Goal: Communication & Community: Answer question/provide support

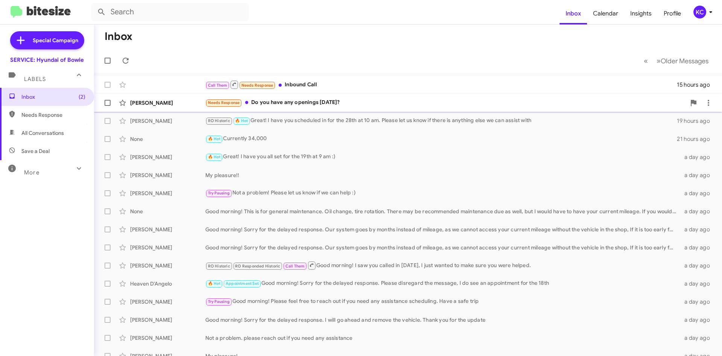
click at [354, 101] on div "Needs Response Do you have any openings this Saturday?" at bounding box center [445, 102] width 481 height 9
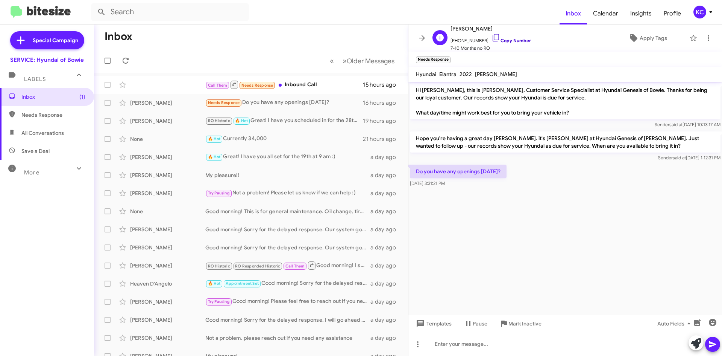
click at [492, 38] on icon at bounding box center [496, 37] width 9 height 9
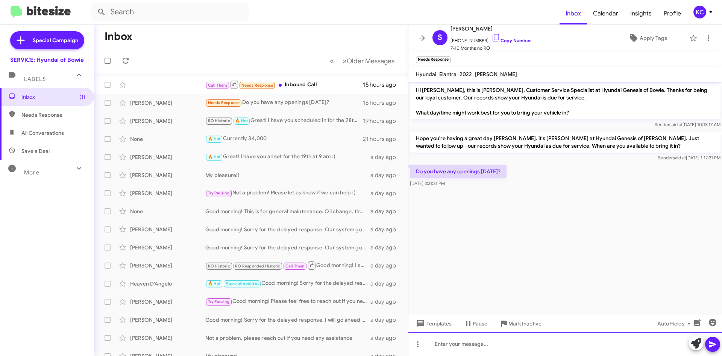
click at [482, 348] on div at bounding box center [566, 344] width 314 height 24
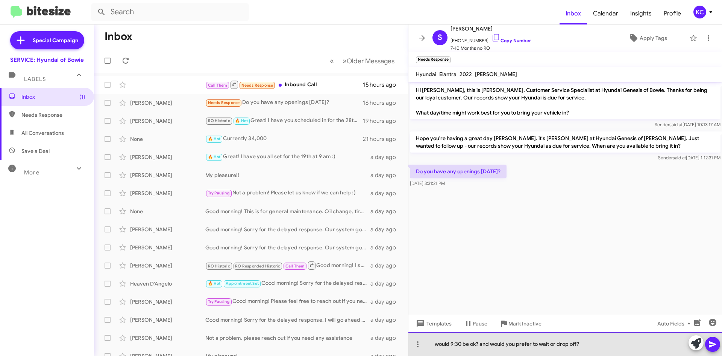
click at [463, 343] on div "would 9:30 be ok? and would you prefer to wait or drop off?" at bounding box center [566, 344] width 314 height 24
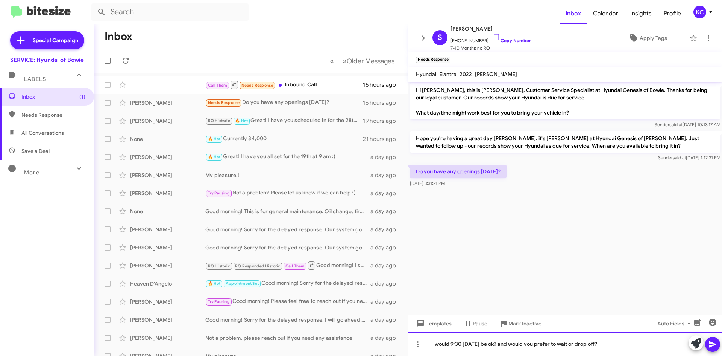
click at [719, 352] on div "would 9:30 this Saturday be ok? and would you prefer to wait or drop off?" at bounding box center [566, 344] width 314 height 24
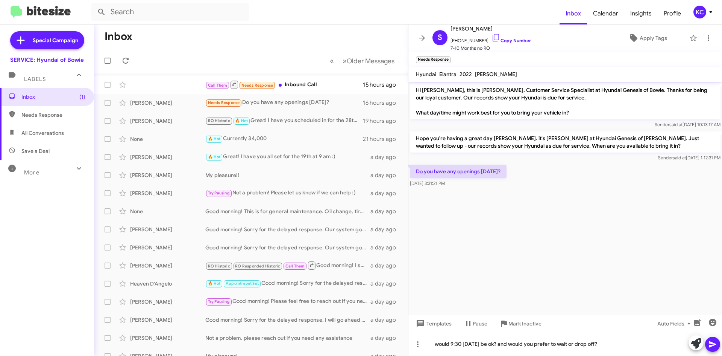
click at [712, 344] on icon at bounding box center [712, 344] width 7 height 6
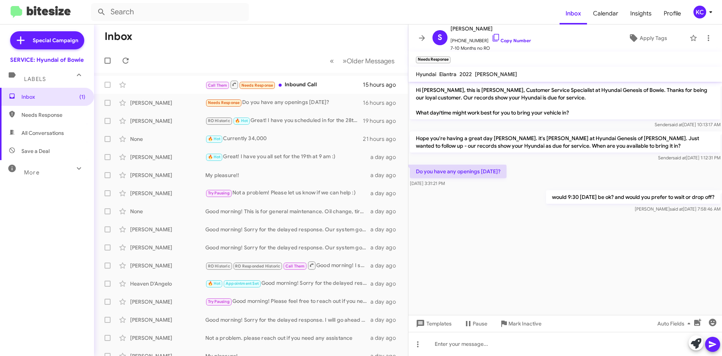
click at [308, 74] on mat-action-list "Call Them Needs Response Inbound Call 15 hours ago Sarah Smith Needs Response D…" at bounding box center [251, 255] width 314 height 364
click at [309, 88] on div "Call Them Needs Response Inbound Call" at bounding box center [288, 84] width 167 height 9
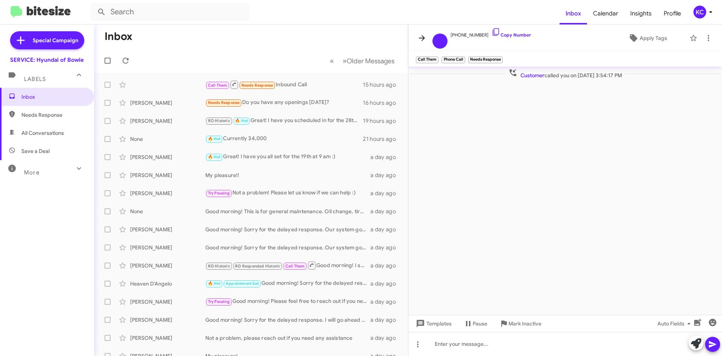
click at [421, 40] on icon at bounding box center [422, 37] width 9 height 9
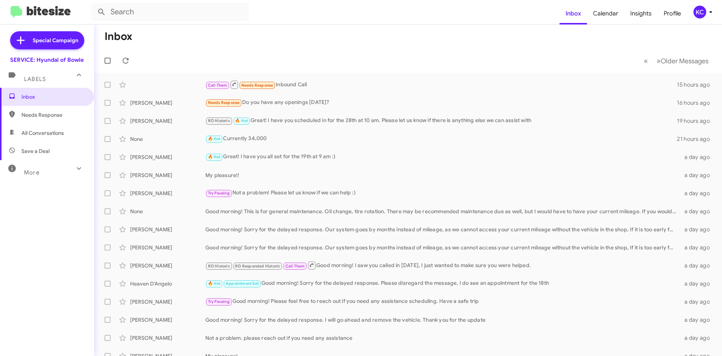
click at [53, 80] on div "Labels" at bounding box center [39, 76] width 67 height 14
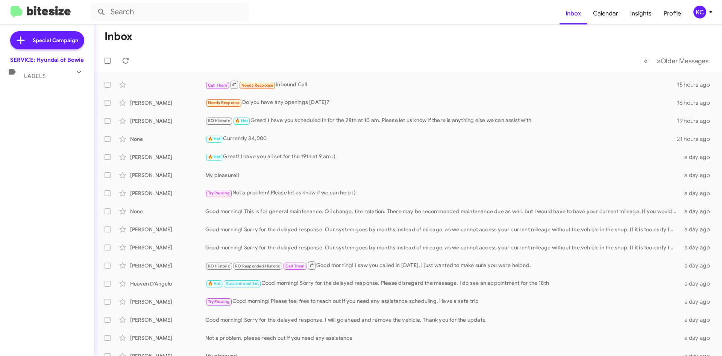
click at [36, 78] on span "Labels" at bounding box center [35, 76] width 22 height 7
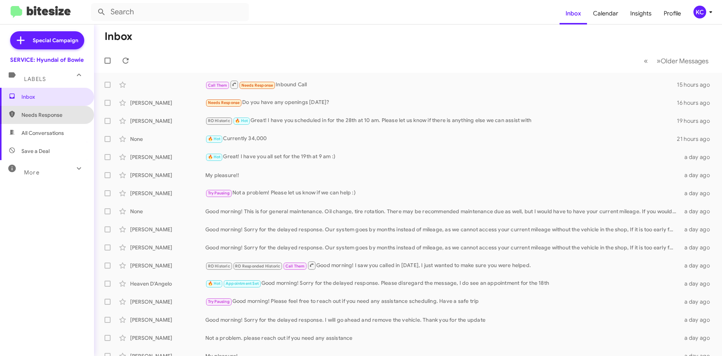
click at [48, 116] on span "Needs Response" at bounding box center [53, 115] width 64 height 8
type input "in:needs-response"
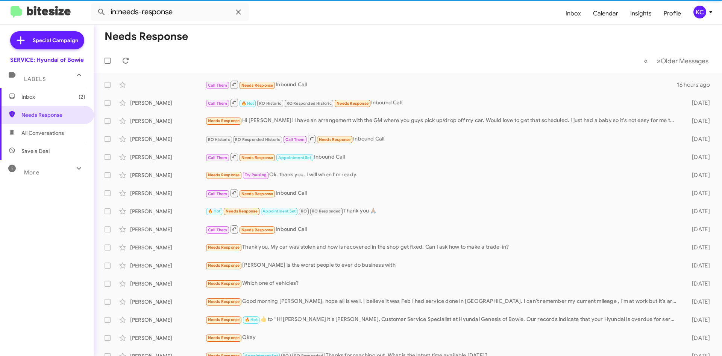
click at [37, 99] on span "Inbox (2)" at bounding box center [53, 97] width 64 height 8
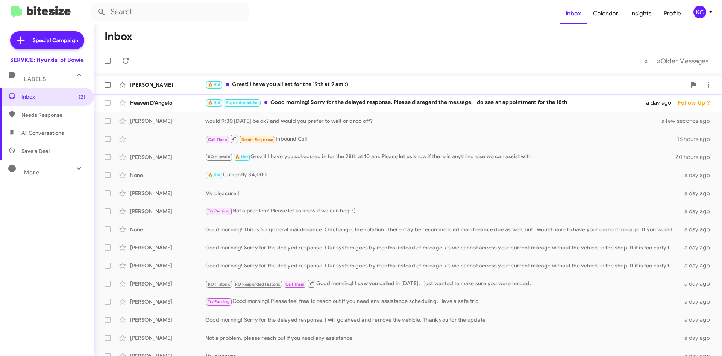
click at [276, 85] on div "🔥 Hot Great! I have you all set for the 19th at 9 am :)" at bounding box center [445, 84] width 481 height 9
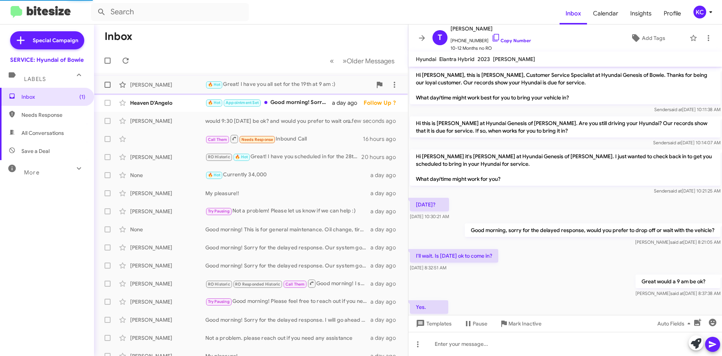
scroll to position [52, 0]
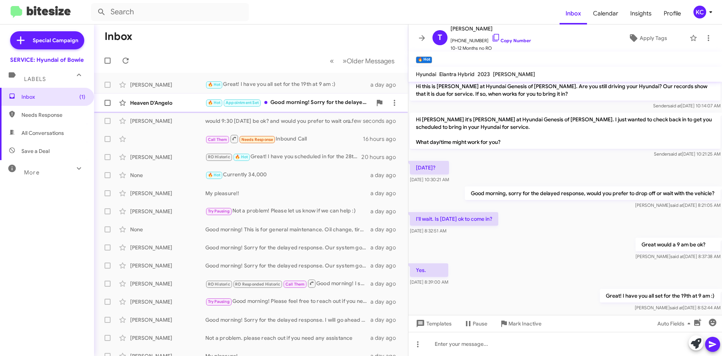
click at [310, 105] on div "🔥 Hot Appointment Set Good morning! Sorry for the delayed response. Please disr…" at bounding box center [288, 102] width 167 height 9
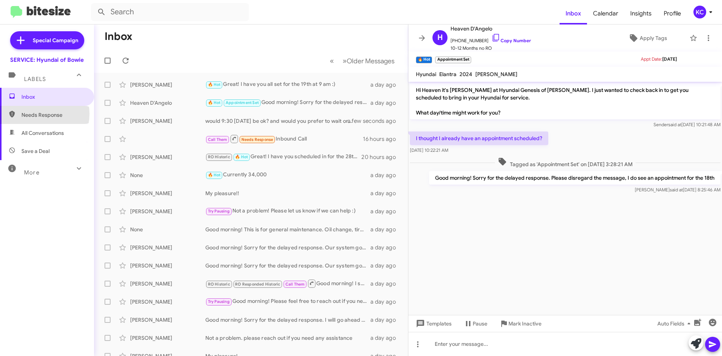
click at [38, 114] on span "Needs Response" at bounding box center [53, 115] width 64 height 8
type input "in:needs-response"
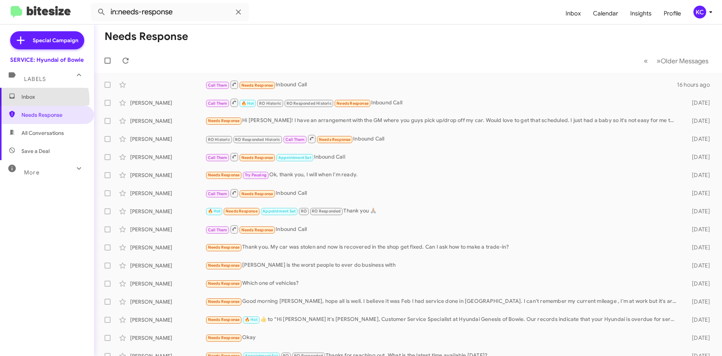
click at [29, 100] on span "Inbox" at bounding box center [53, 97] width 64 height 8
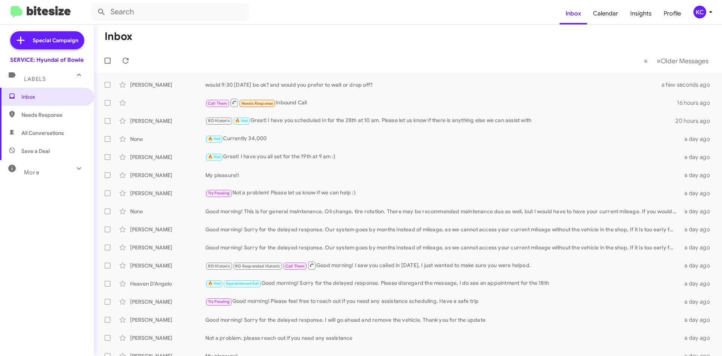
click at [703, 18] on div "KC" at bounding box center [700, 12] width 13 height 13
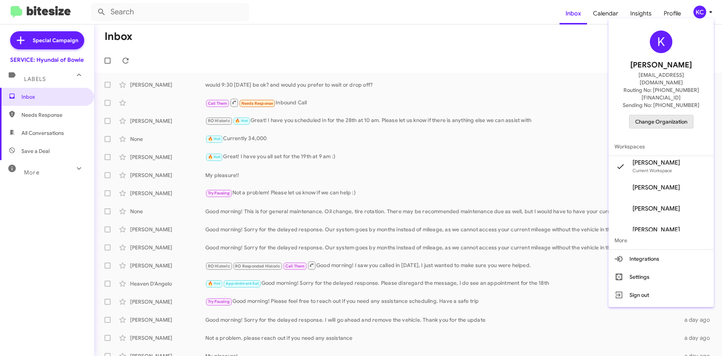
click at [667, 115] on span "Change Organization" at bounding box center [662, 121] width 52 height 13
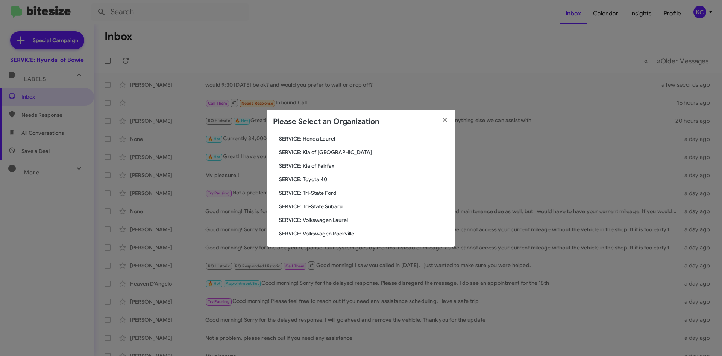
scroll to position [125, 0]
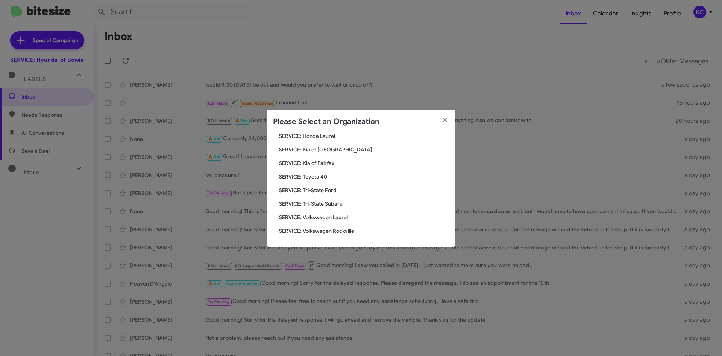
click at [332, 176] on span "SERVICE: Toyota 40" at bounding box center [364, 177] width 170 height 8
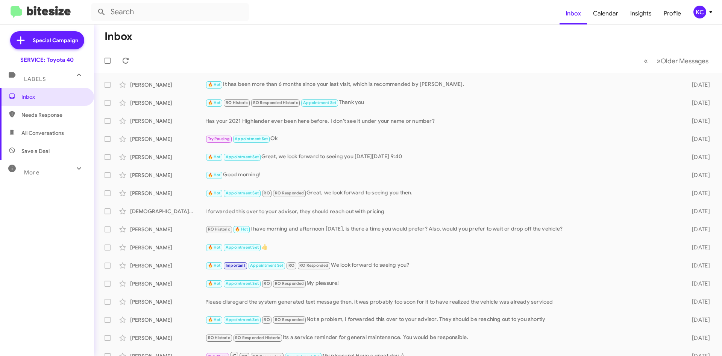
click at [27, 119] on span "Needs Response" at bounding box center [47, 115] width 94 height 18
type input "in:needs-response"
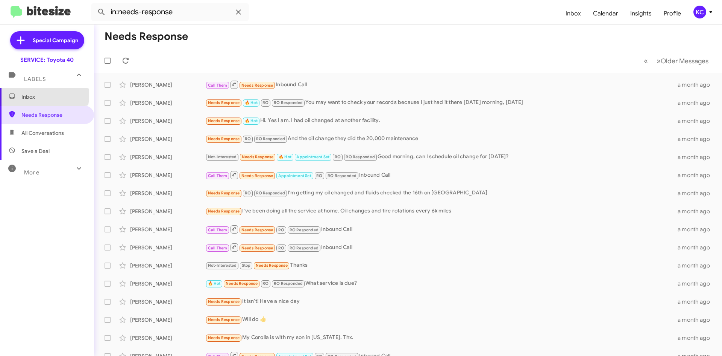
click at [27, 95] on span "Inbox" at bounding box center [53, 97] width 64 height 8
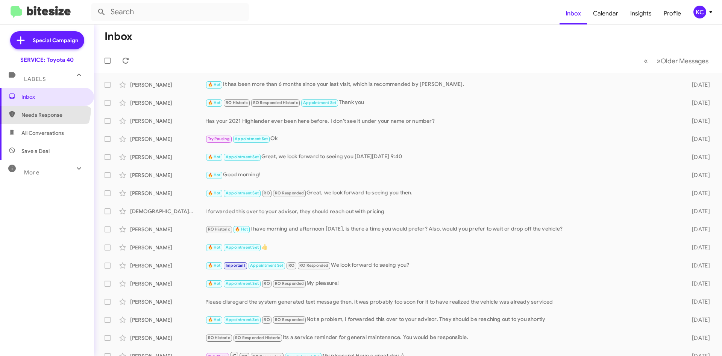
click at [43, 109] on span "Needs Response" at bounding box center [47, 115] width 94 height 18
type input "in:needs-response"
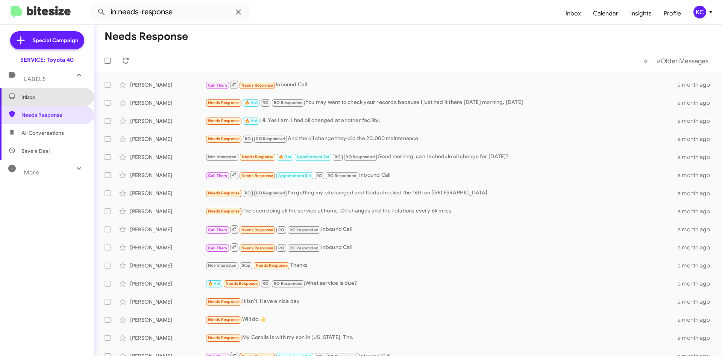
click at [50, 98] on span "Inbox" at bounding box center [53, 97] width 64 height 8
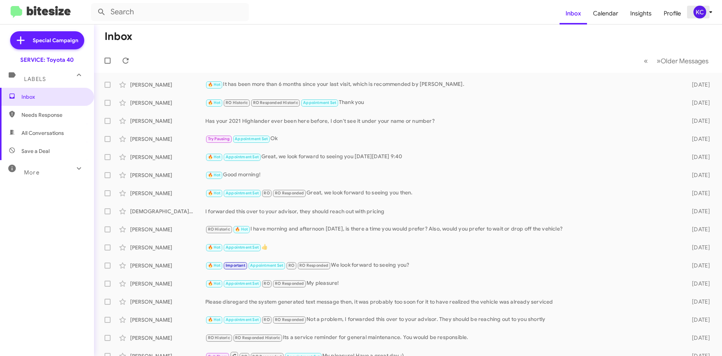
click at [714, 10] on icon at bounding box center [711, 12] width 9 height 9
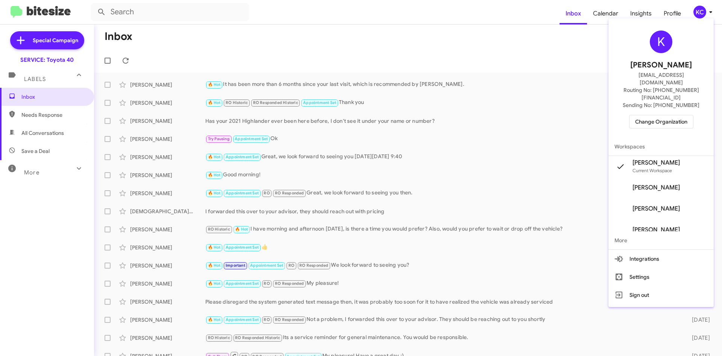
click at [702, 11] on div at bounding box center [361, 178] width 722 height 356
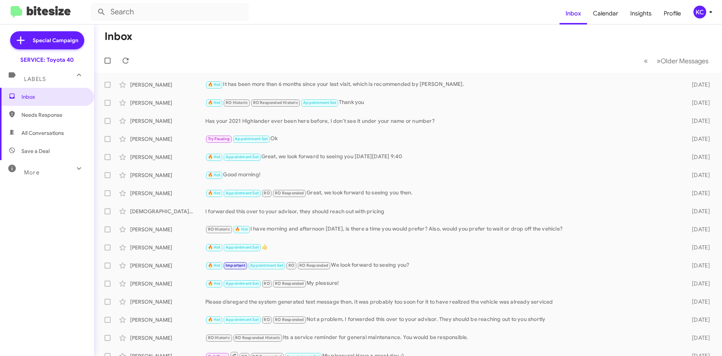
click at [702, 11] on div "KC" at bounding box center [700, 12] width 13 height 13
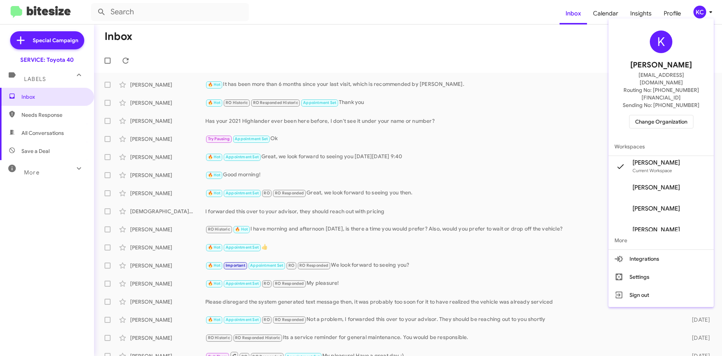
click at [669, 115] on span "Change Organization" at bounding box center [662, 121] width 52 height 13
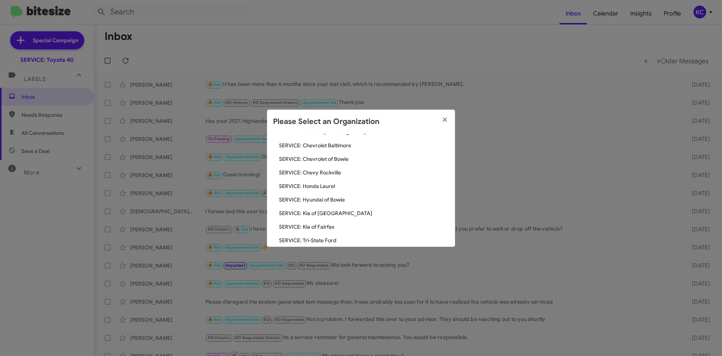
scroll to position [113, 0]
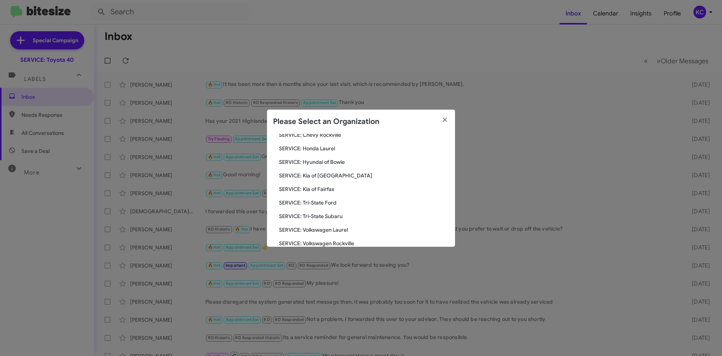
click at [326, 187] on span "SERVICE: Kia of Fairfax" at bounding box center [364, 189] width 170 height 8
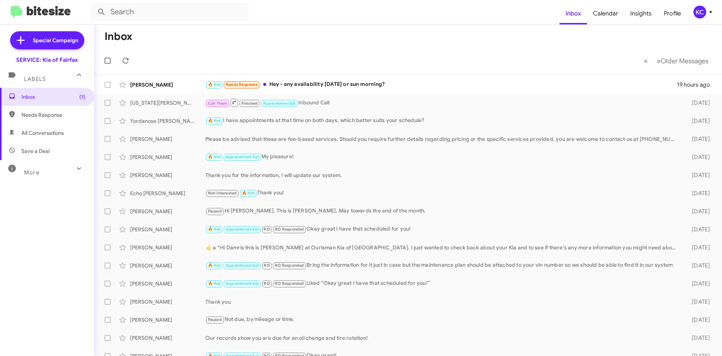
click at [700, 12] on div "KC" at bounding box center [700, 12] width 13 height 13
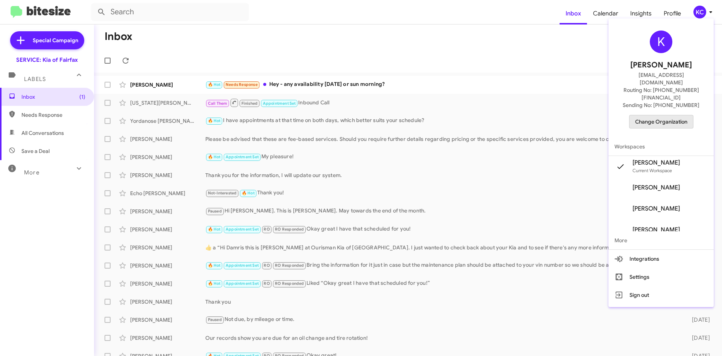
click at [680, 115] on span "Change Organization" at bounding box center [662, 121] width 52 height 13
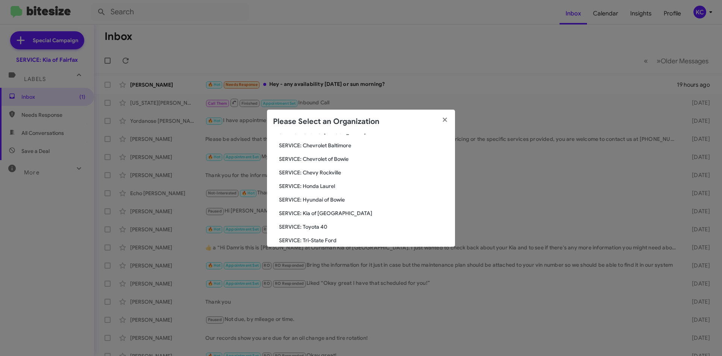
scroll to position [113, 0]
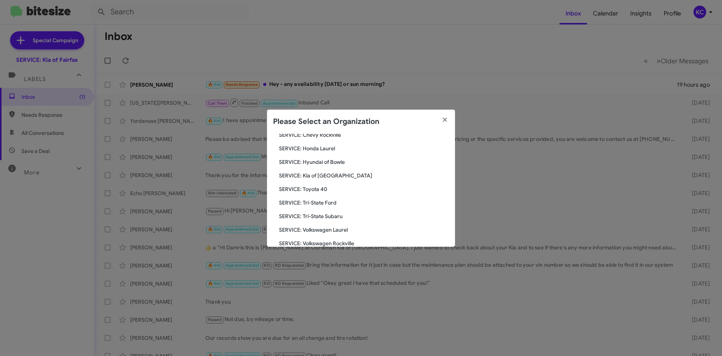
click at [324, 201] on span "SERVICE: Tri-State Ford" at bounding box center [364, 203] width 170 height 8
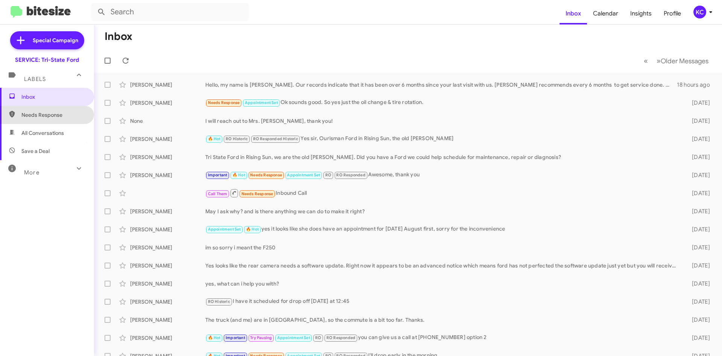
click at [62, 115] on span "Needs Response" at bounding box center [53, 115] width 64 height 8
type input "in:needs-response"
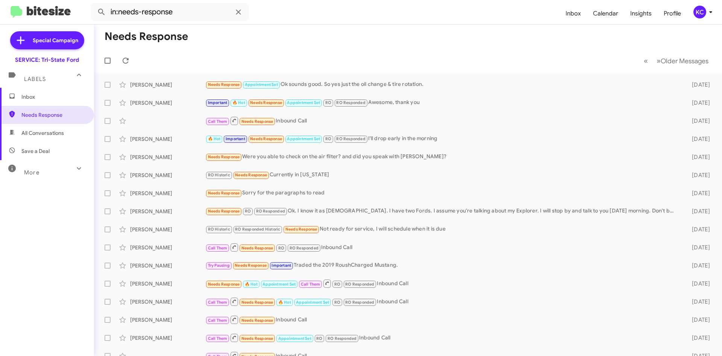
click at [695, 13] on div "KC" at bounding box center [700, 12] width 13 height 13
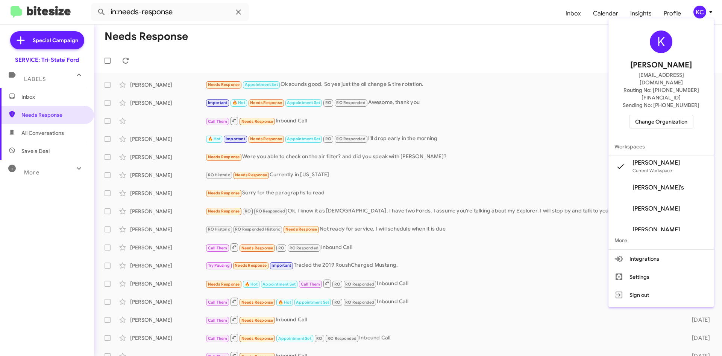
click at [672, 114] on div "K Kimberly Cole kcole@ourismancars.com Routing No: +1 (410) 709-7250 Sending No…" at bounding box center [661, 79] width 105 height 116
click at [675, 115] on span "Change Organization" at bounding box center [662, 121] width 52 height 13
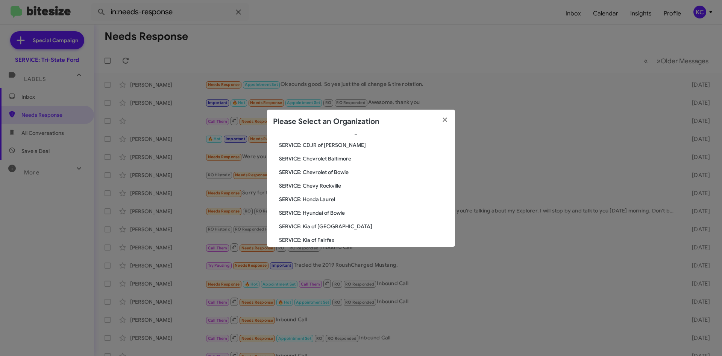
scroll to position [75, 0]
click at [310, 199] on span "SERVICE: Hyundai of Bowie" at bounding box center [364, 200] width 170 height 8
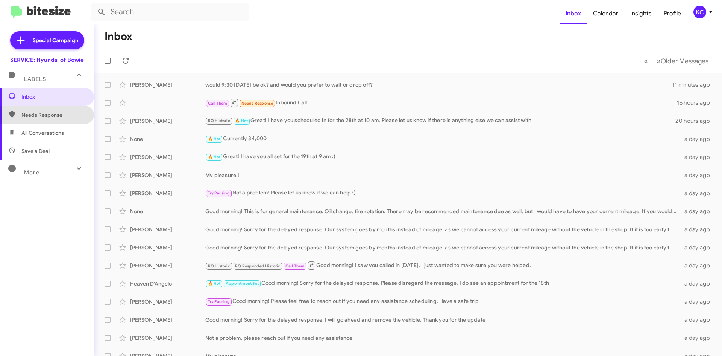
click at [52, 114] on span "Needs Response" at bounding box center [53, 115] width 64 height 8
type input "in:needs-response"
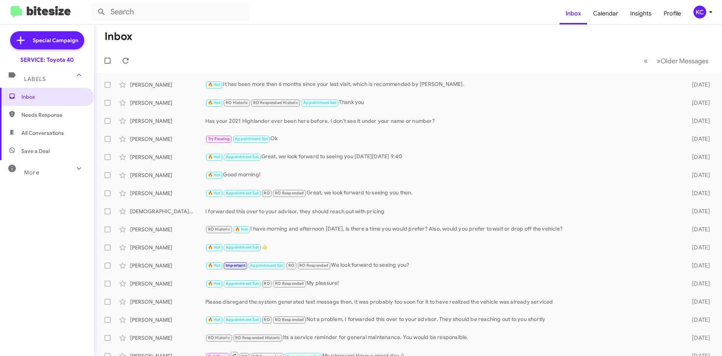
click at [699, 10] on div "KC" at bounding box center [700, 12] width 13 height 13
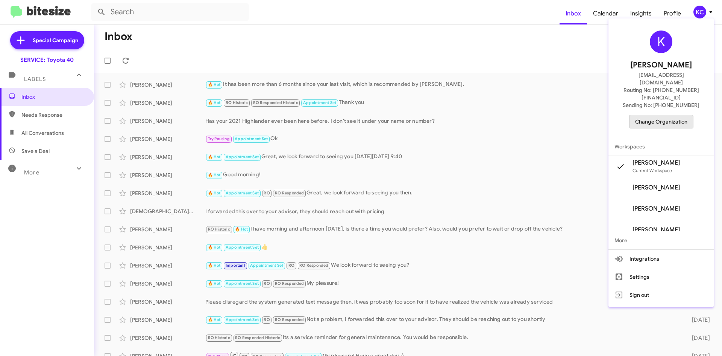
click at [674, 115] on span "Change Organization" at bounding box center [662, 121] width 52 height 13
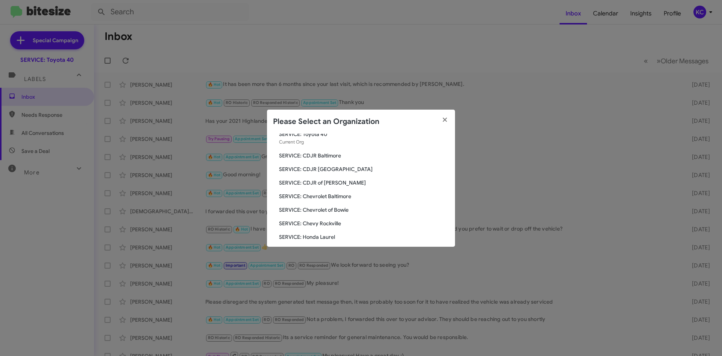
scroll to position [38, 0]
click at [334, 236] on span "SERVICE: Hyundai of Bowie" at bounding box center [364, 237] width 170 height 8
click at [334, 238] on span "SERVICE: Hyundai of Bowie" at bounding box center [364, 237] width 170 height 8
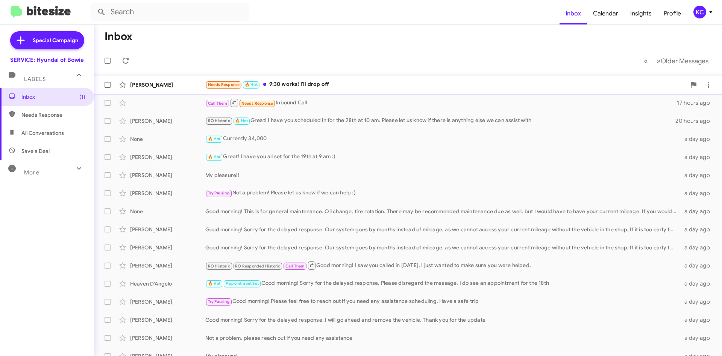
click at [339, 84] on div "Needs Response 🔥 Hot 9:30 works! I'll drop off" at bounding box center [445, 84] width 481 height 9
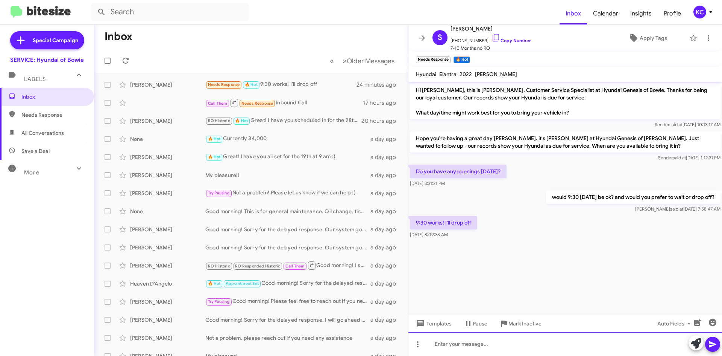
drag, startPoint x: 446, startPoint y: 347, endPoint x: 443, endPoint y: 343, distance: 4.5
click at [446, 346] on div at bounding box center [566, 344] width 314 height 24
click at [528, 345] on div at bounding box center [566, 344] width 314 height 24
click at [628, 344] on div "Great you are all set for this Saturday. Please let us know if we can be of any…" at bounding box center [566, 344] width 314 height 24
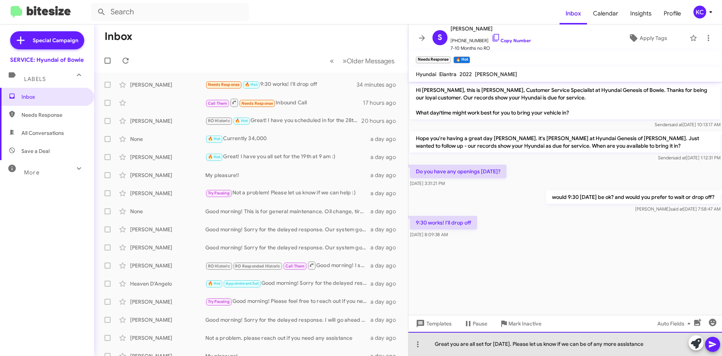
click at [660, 342] on div "Great you are all set for this Saturday. Please let us know if we can be of any…" at bounding box center [566, 344] width 314 height 24
drag, startPoint x: 585, startPoint y: 343, endPoint x: 681, endPoint y: 342, distance: 95.2
click at [681, 342] on div "Great you are all set for this Saturday. Please let us know if we can be of any…" at bounding box center [566, 344] width 314 height 24
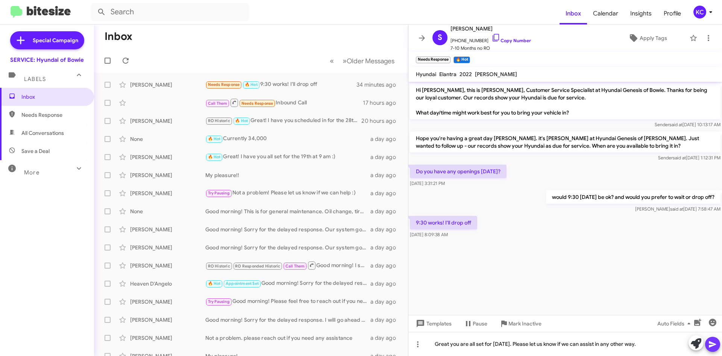
click at [716, 341] on icon at bounding box center [713, 343] width 9 height 9
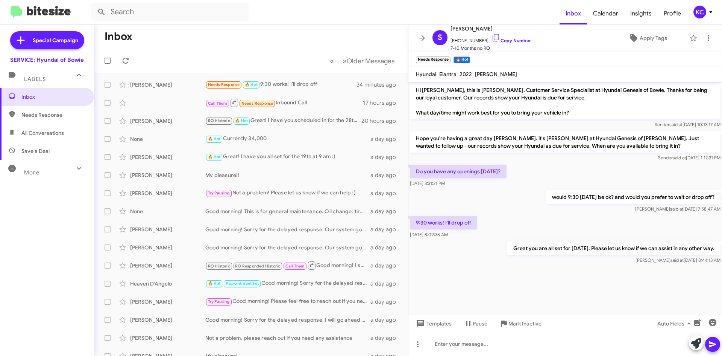
click at [49, 110] on span "Needs Response" at bounding box center [47, 115] width 94 height 18
type input "in:needs-response"
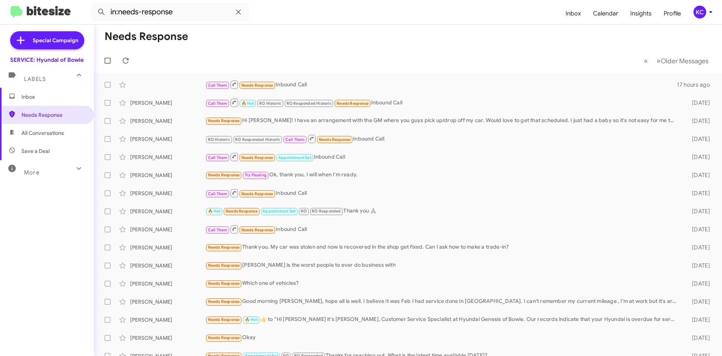
click at [700, 8] on div "KC" at bounding box center [700, 12] width 13 height 13
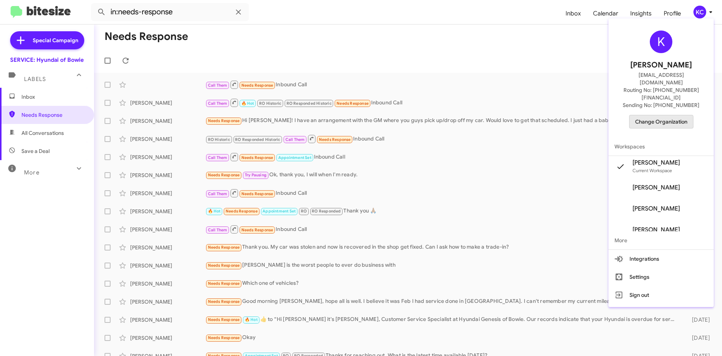
click at [651, 115] on span "Change Organization" at bounding box center [662, 121] width 52 height 13
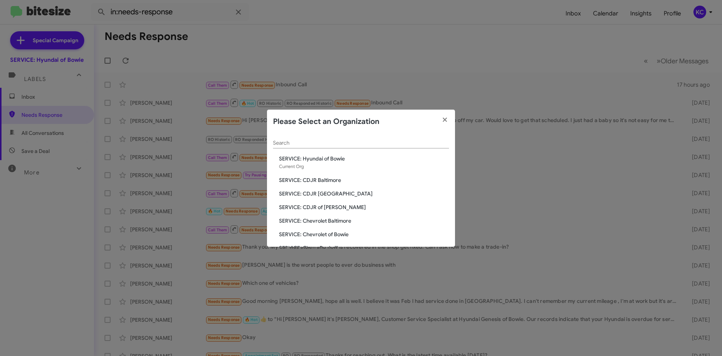
scroll to position [125, 0]
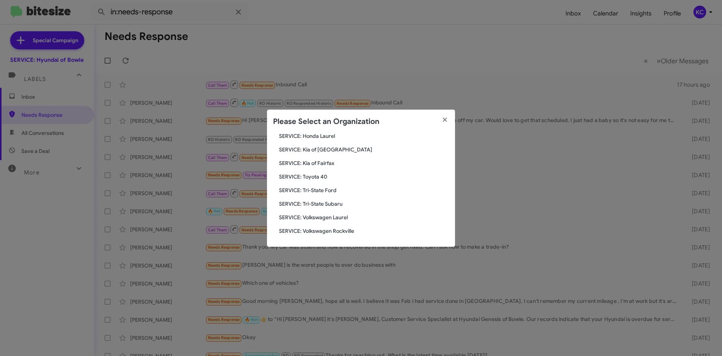
click at [336, 203] on span "SERVICE: Tri-State Subaru" at bounding box center [364, 204] width 170 height 8
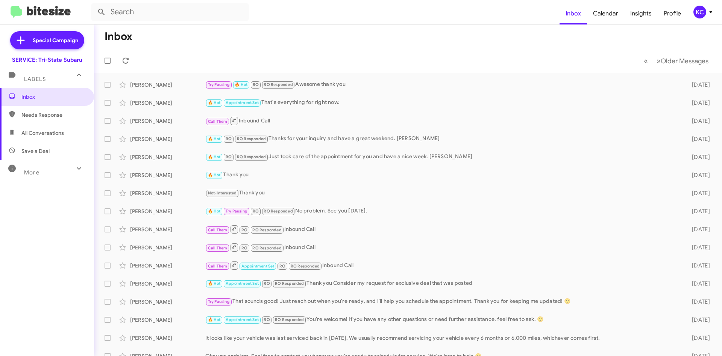
click at [44, 119] on span "Needs Response" at bounding box center [47, 115] width 94 height 18
type input "in:needs-response"
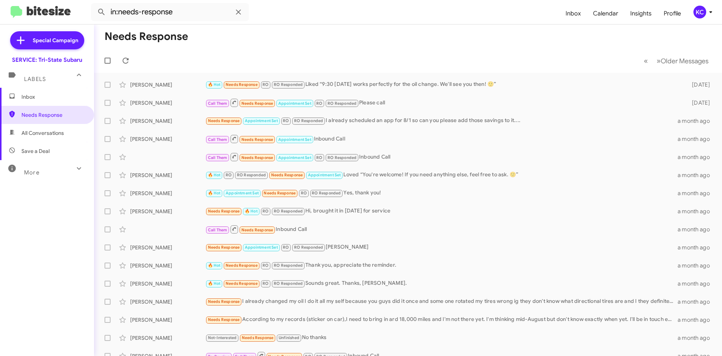
click at [704, 15] on div "KC" at bounding box center [700, 12] width 13 height 13
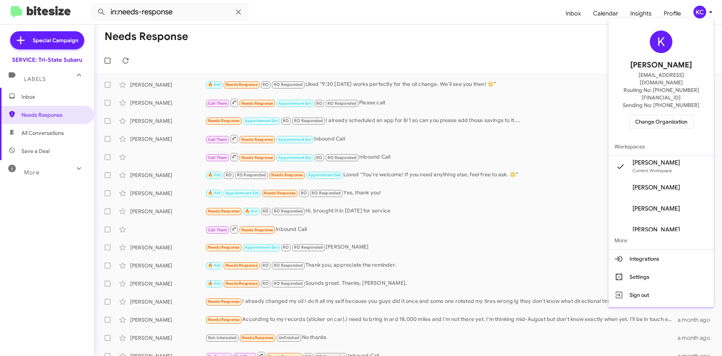
click at [676, 115] on span "Change Organization" at bounding box center [662, 121] width 52 height 13
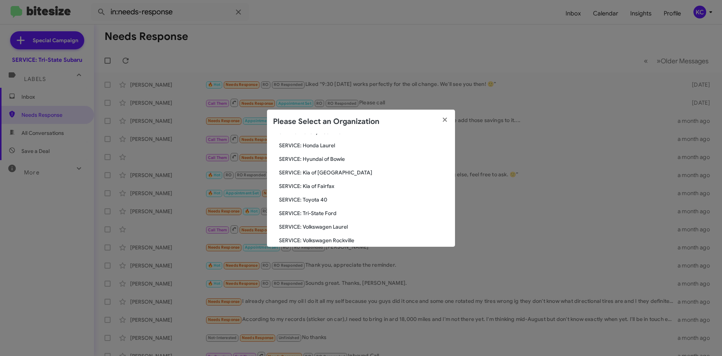
scroll to position [125, 0]
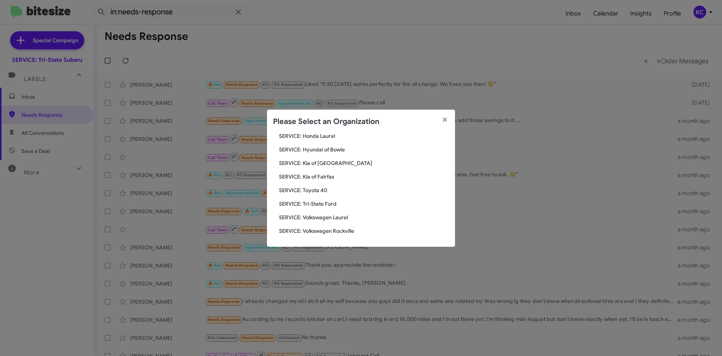
click at [322, 188] on span "SERVICE: Toyota 40" at bounding box center [364, 190] width 170 height 8
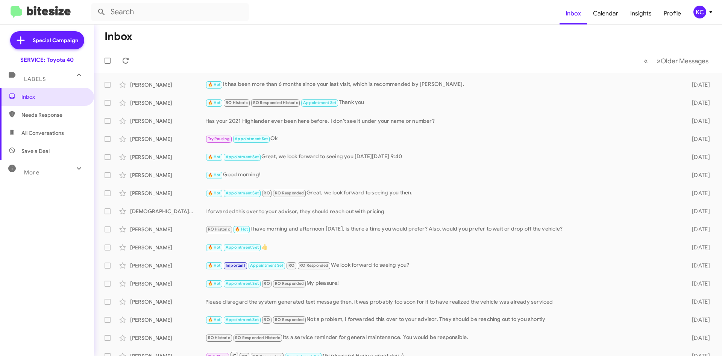
click at [27, 116] on span "Needs Response" at bounding box center [53, 115] width 64 height 8
type input "in:needs-response"
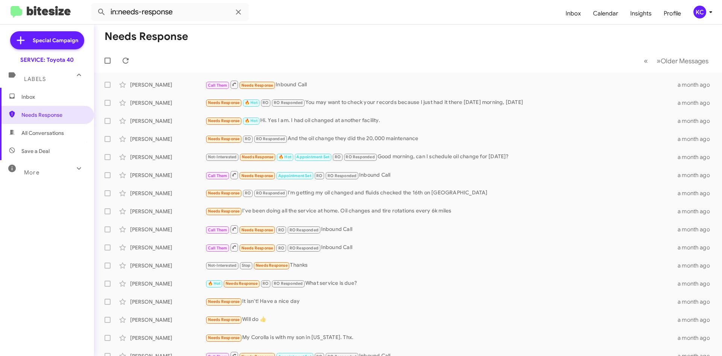
click at [690, 17] on button "KC" at bounding box center [700, 12] width 27 height 13
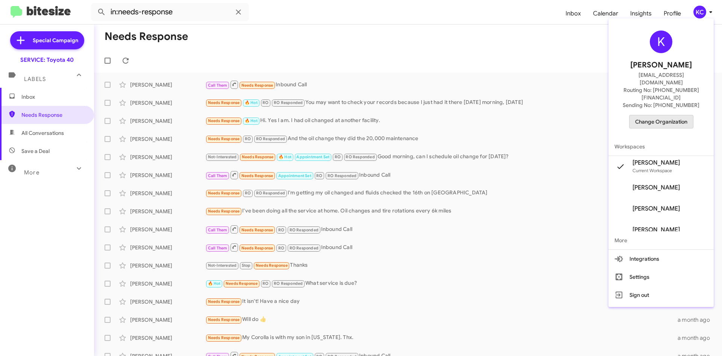
click at [665, 115] on span "Change Organization" at bounding box center [662, 121] width 52 height 13
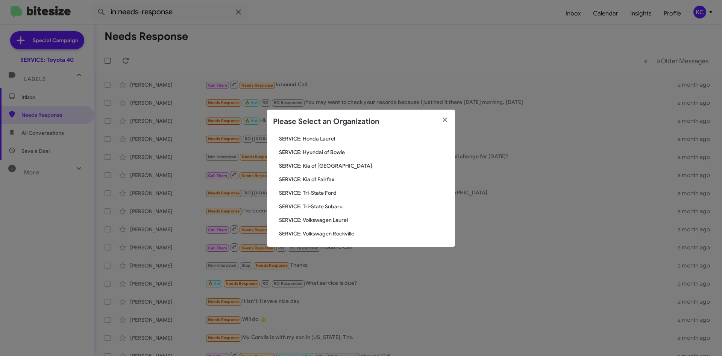
scroll to position [125, 0]
click at [322, 192] on span "SERVICE: Tri-State Ford" at bounding box center [364, 190] width 170 height 8
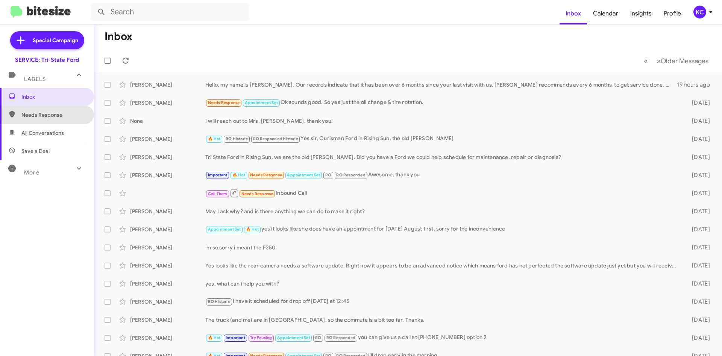
click at [66, 113] on span "Needs Response" at bounding box center [53, 115] width 64 height 8
type input "in:needs-response"
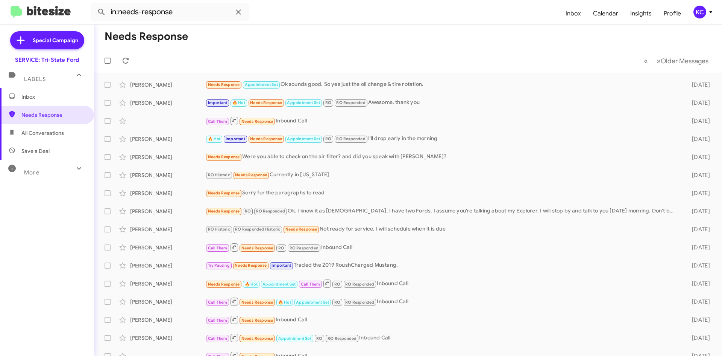
click at [704, 11] on div "KC" at bounding box center [700, 12] width 13 height 13
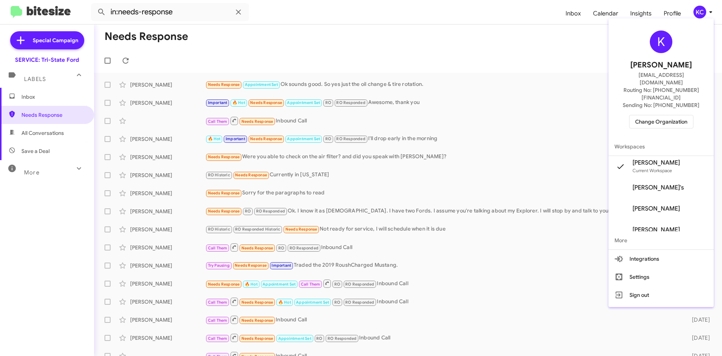
click at [671, 115] on span "Change Organization" at bounding box center [662, 121] width 52 height 13
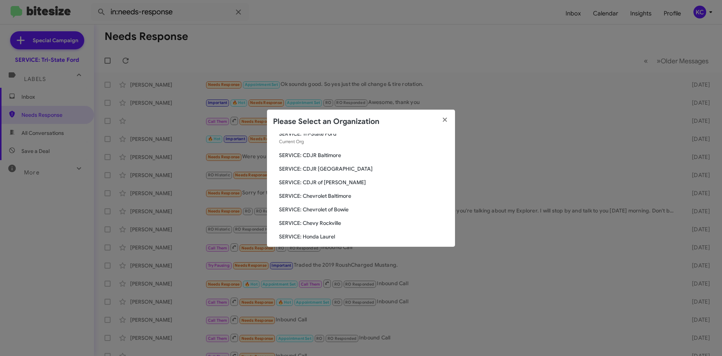
scroll to position [38, 0]
click at [314, 168] on span "SERVICE: CDJR of [PERSON_NAME]" at bounding box center [364, 170] width 170 height 8
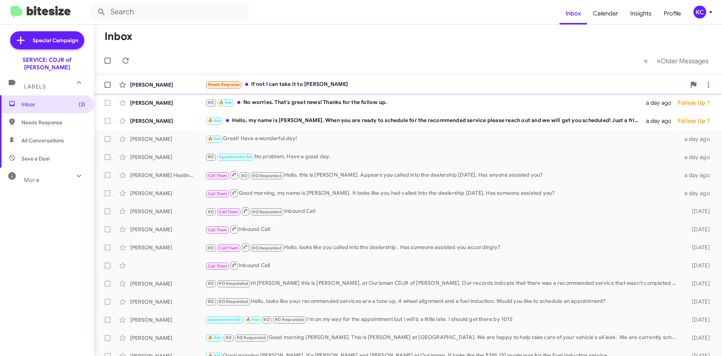
click at [301, 87] on div "Needs Response If not I can take it to Fitzgerald" at bounding box center [445, 84] width 481 height 9
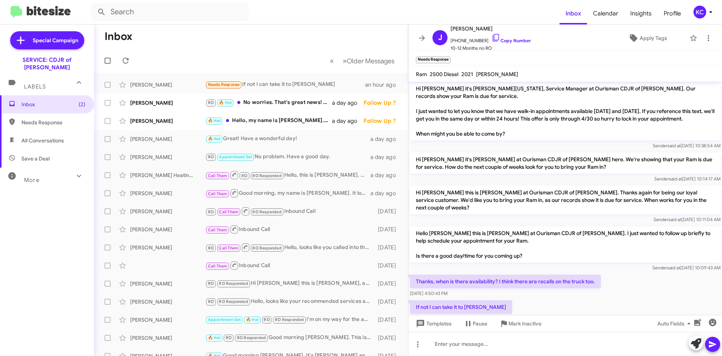
scroll to position [95, 0]
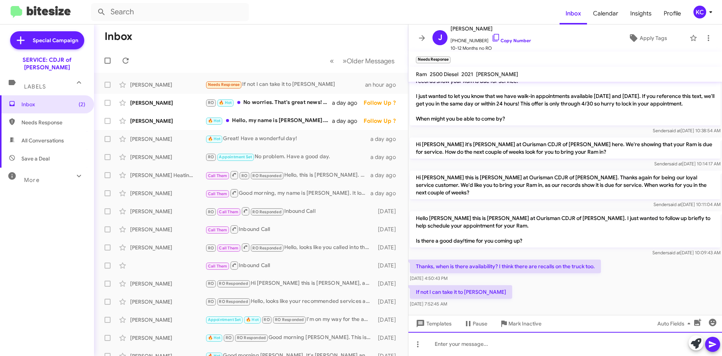
click at [503, 349] on div at bounding box center [566, 344] width 314 height 24
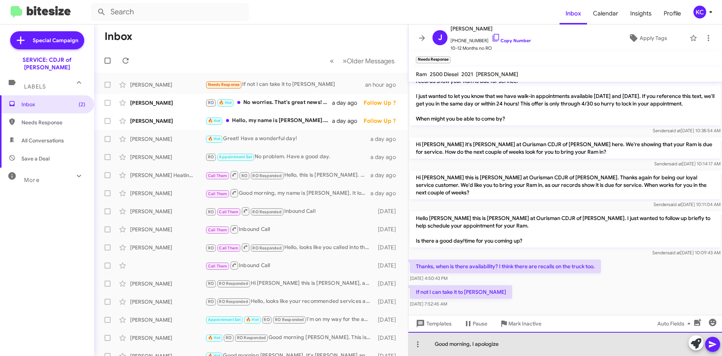
click at [517, 348] on div "Good morning, I apologize" at bounding box center [566, 344] width 314 height 24
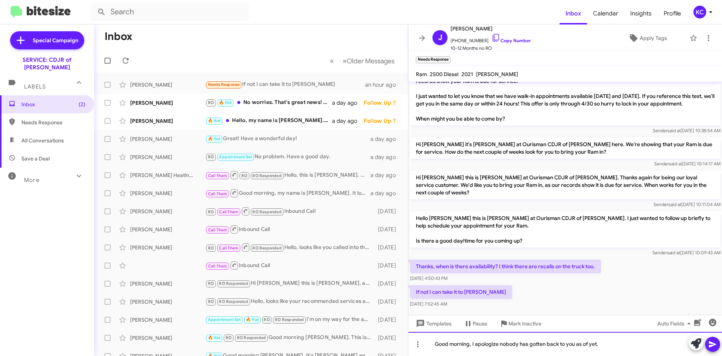
click at [612, 349] on div "Good morning, I apologize nobody has gotten back to you as of yet." at bounding box center [566, 344] width 314 height 24
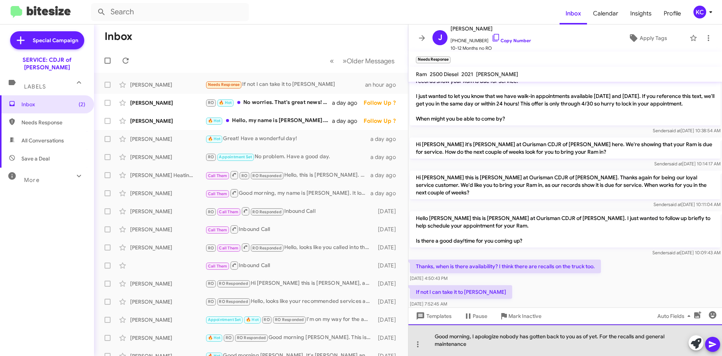
click at [615, 347] on div "Good morning, I apologize nobody has gotten back to you as of yet. For the reca…" at bounding box center [566, 340] width 314 height 32
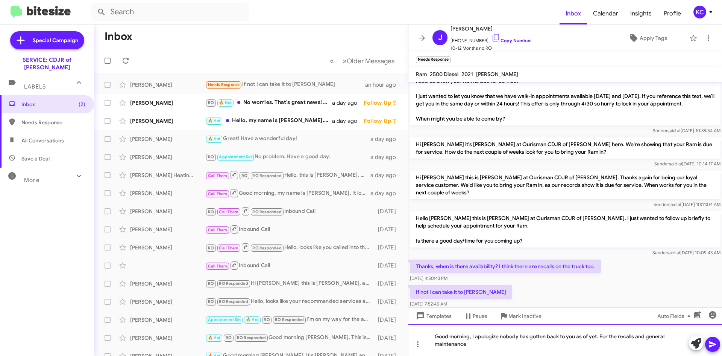
click at [586, 349] on div "Good morning, I apologize nobody has gotten back to you as of yet. For the reca…" at bounding box center [566, 340] width 314 height 32
click at [566, 350] on div "Good morning, I apologize nobody has gotten back to you as of yet. For the reca…" at bounding box center [566, 340] width 314 height 32
click at [490, 345] on div "Good morning, I apologize nobody has gotten back to you as of yet. For the reca…" at bounding box center [566, 340] width 314 height 32
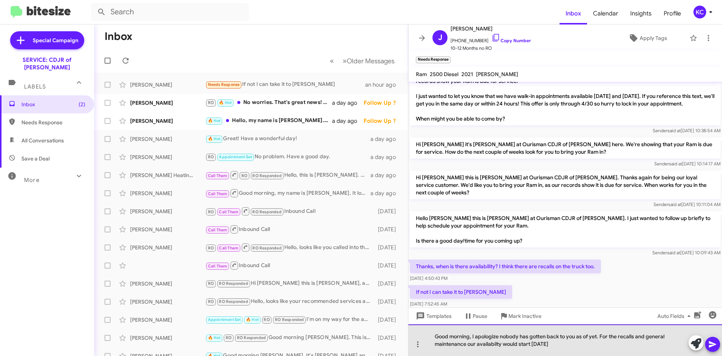
drag, startPoint x: 490, startPoint y: 345, endPoint x: 494, endPoint y: 345, distance: 4.1
click at [494, 345] on div "Good morning, I apologize nobody has gotten back to you as of yet. For the reca…" at bounding box center [566, 340] width 314 height 32
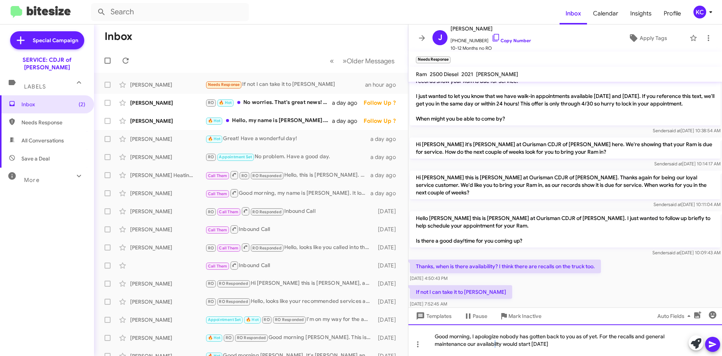
click at [495, 345] on div "Good morning, I apologize nobody has gotten back to you as of yet. For the reca…" at bounding box center [566, 340] width 314 height 32
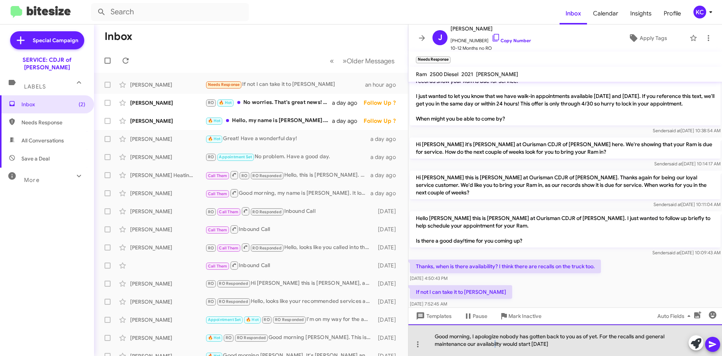
click at [495, 345] on div "Good morning, I apologize nobody has gotten back to you as of yet. For the reca…" at bounding box center [566, 340] width 314 height 32
drag, startPoint x: 502, startPoint y: 344, endPoint x: 471, endPoint y: 347, distance: 31.0
click at [476, 347] on div "Good morning, I apologize nobody has gotten back to you as of yet. For the reca…" at bounding box center [566, 340] width 314 height 32
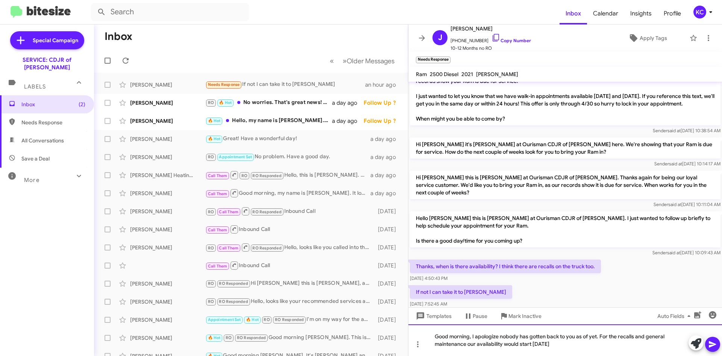
click at [568, 346] on div "Good morning, I apologize nobody has gotten back to you as of yet. For the reca…" at bounding box center [566, 340] width 314 height 32
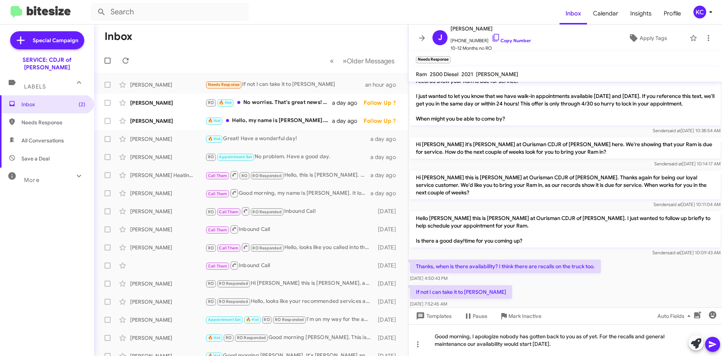
click at [711, 344] on icon at bounding box center [713, 343] width 9 height 9
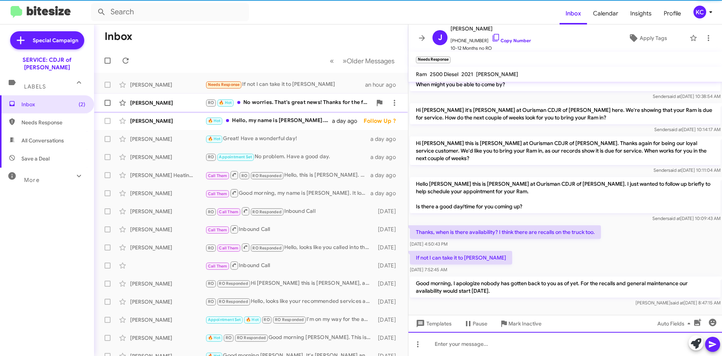
scroll to position [130, 0]
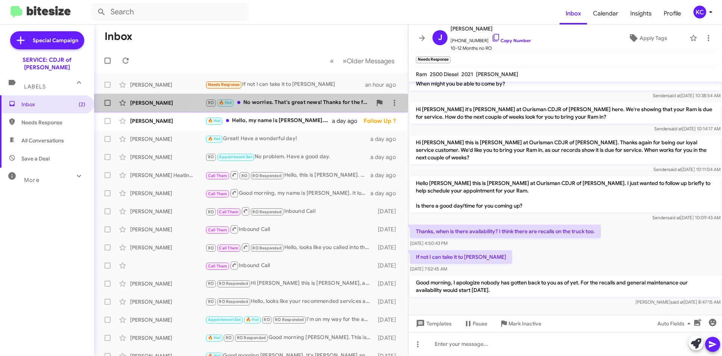
click at [280, 100] on div "RO 🔥 Hot No worries. That's great news! Thanks for the follow up." at bounding box center [288, 102] width 167 height 9
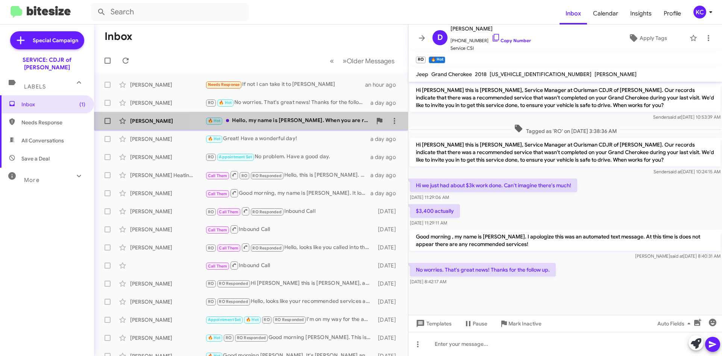
click at [300, 121] on div "🔥 Hot Hello, my name is Carmen. When you are ready to schedule for the recommen…" at bounding box center [288, 120] width 167 height 9
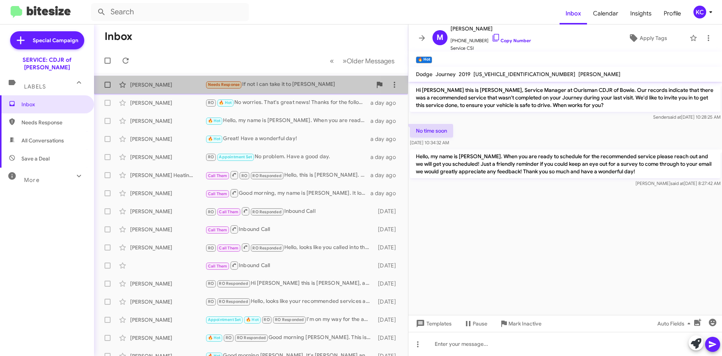
click at [264, 85] on div "Needs Response If not I can take it to Fitzgerald" at bounding box center [288, 84] width 167 height 9
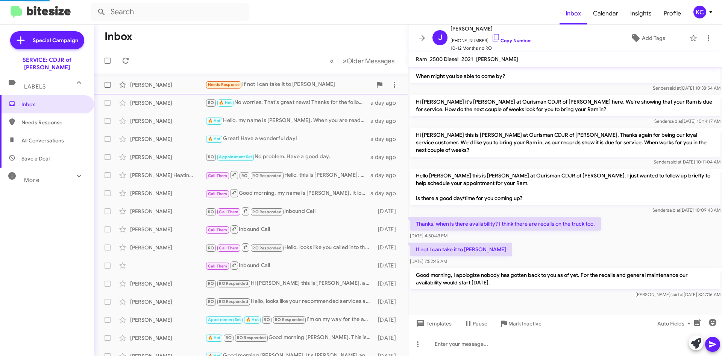
scroll to position [115, 0]
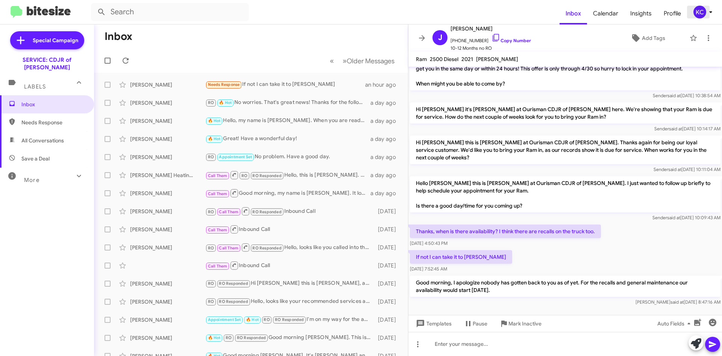
click at [698, 9] on div "KC" at bounding box center [700, 12] width 13 height 13
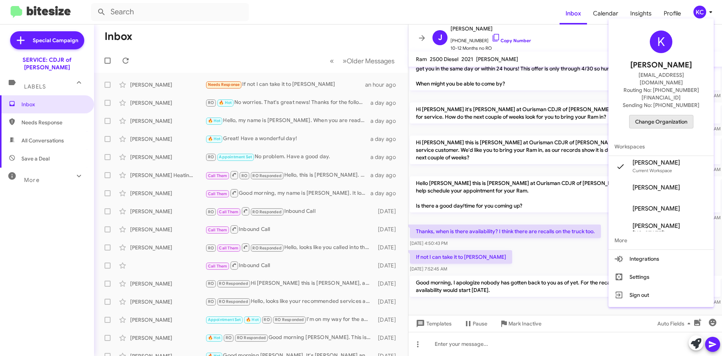
click at [674, 115] on span "Change Organization" at bounding box center [662, 121] width 52 height 13
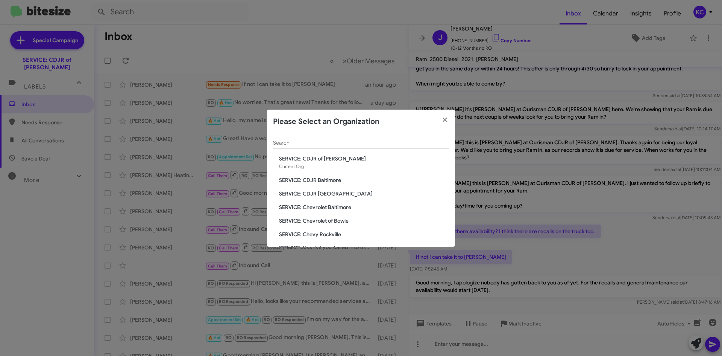
click at [330, 177] on span "SERVICE: CDJR Baltimore" at bounding box center [364, 180] width 170 height 8
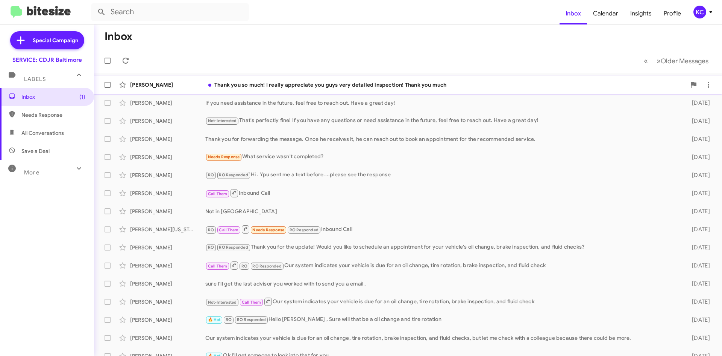
click at [337, 83] on div "Thank you so much! I really appreciate you guys very detailed inspection! Thank…" at bounding box center [445, 85] width 481 height 8
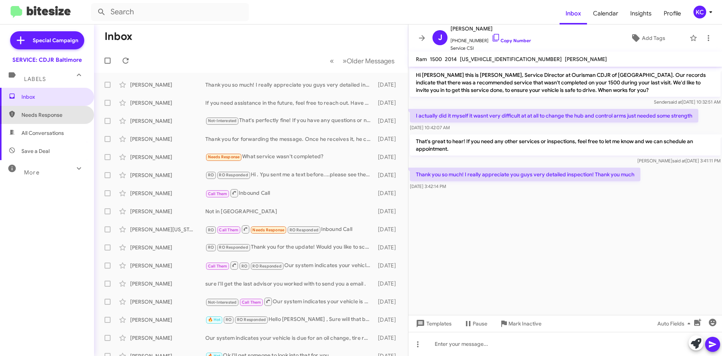
click at [51, 113] on span "Needs Response" at bounding box center [53, 115] width 64 height 8
type input "in:needs-response"
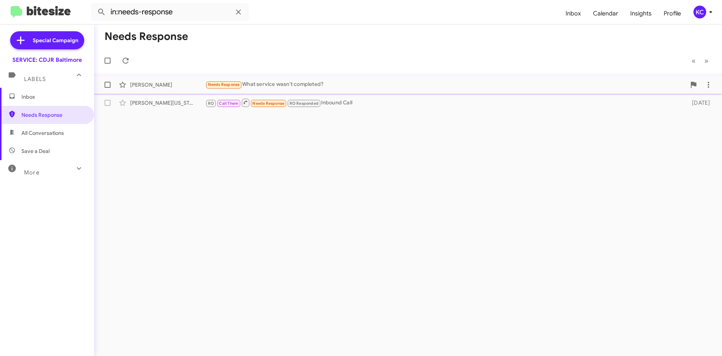
click at [272, 80] on div "Needs Response What service wasn't completed?" at bounding box center [445, 84] width 481 height 9
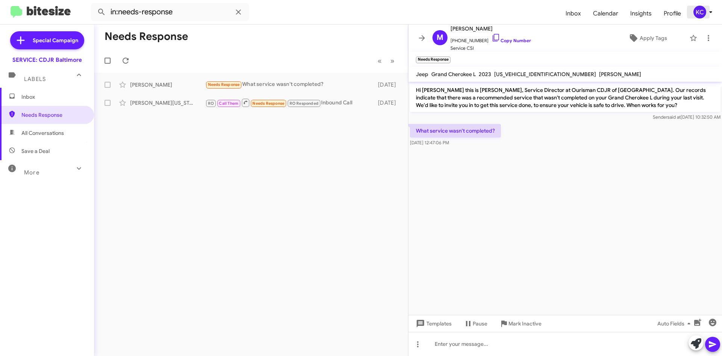
click at [702, 11] on div "KC" at bounding box center [700, 12] width 13 height 13
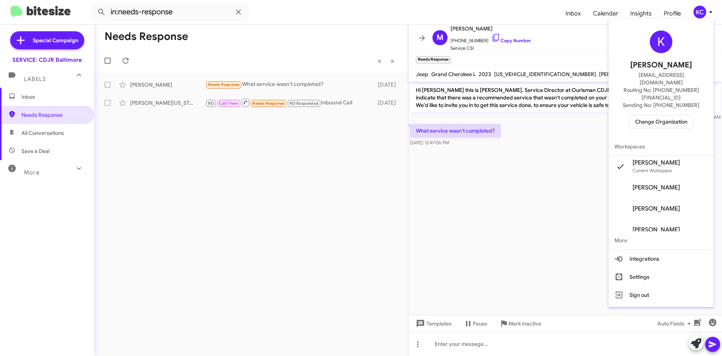
click at [677, 115] on span "Change Organization" at bounding box center [662, 121] width 52 height 13
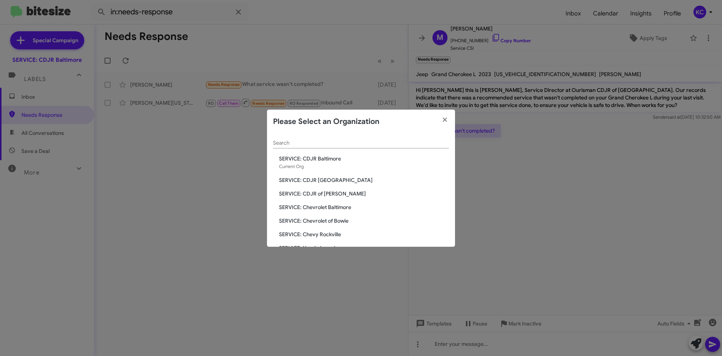
click at [170, 177] on modal-container "Please Select an Organization Search SERVICE: CDJR Baltimore Current Org SERVIC…" at bounding box center [361, 178] width 722 height 356
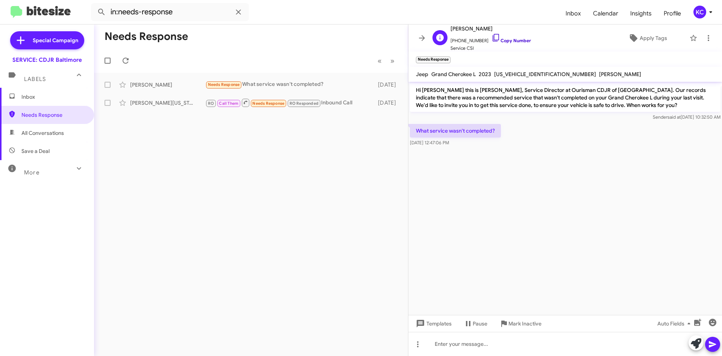
click at [492, 35] on icon at bounding box center [496, 37] width 9 height 9
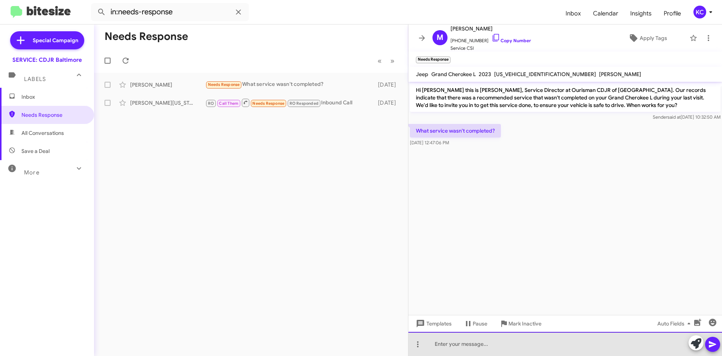
click at [483, 339] on div at bounding box center [566, 344] width 314 height 24
click at [523, 342] on div "Good morning! It looks like the recomended services" at bounding box center [566, 344] width 314 height 24
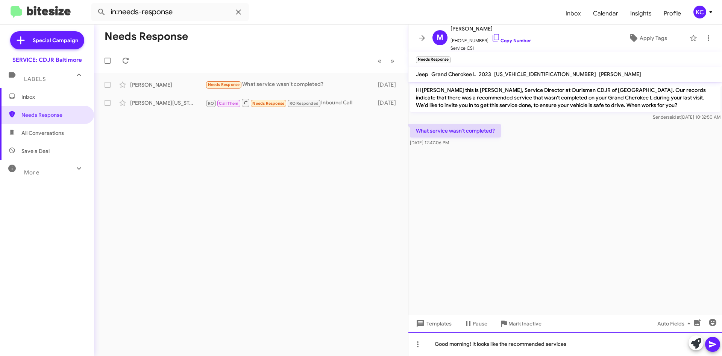
click at [569, 342] on div "Good morning! It looks like the recommended services" at bounding box center [566, 344] width 314 height 24
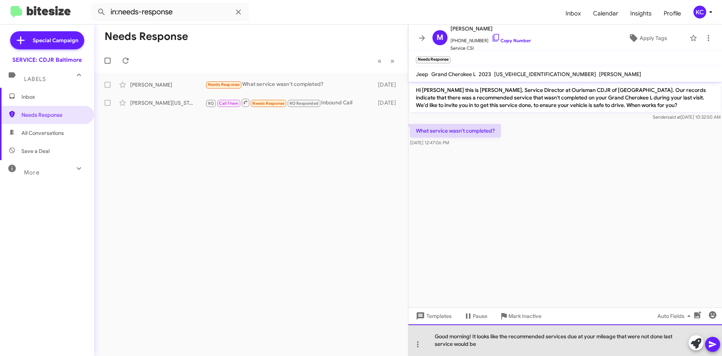
click at [507, 344] on div "Good morning! It looks like the recommended services due at your mileage that w…" at bounding box center [566, 340] width 314 height 32
drag, startPoint x: 513, startPoint y: 344, endPoint x: 427, endPoint y: 329, distance: 86.7
click at [427, 329] on div "Good morning! It looks like the recommended services due at your mileage that w…" at bounding box center [566, 340] width 314 height 32
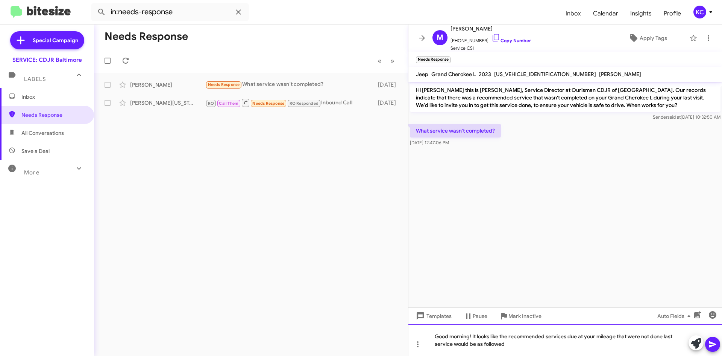
copy div "Good morning! It looks like the recommended services due at your mileage that w…"
click at [562, 345] on div "Good morning! It looks like the recommended services due at your mileage that w…" at bounding box center [566, 340] width 314 height 32
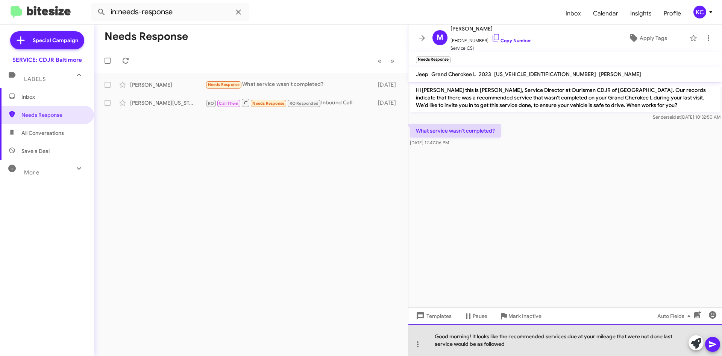
click at [562, 345] on div "Good morning! It looks like the recommended services due at your mileage that w…" at bounding box center [566, 340] width 314 height 32
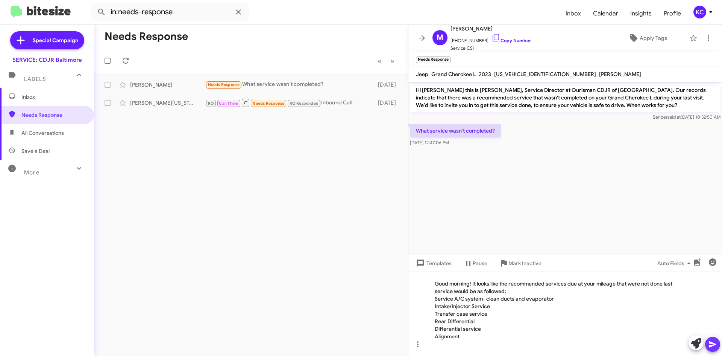
click at [710, 344] on icon at bounding box center [713, 343] width 9 height 9
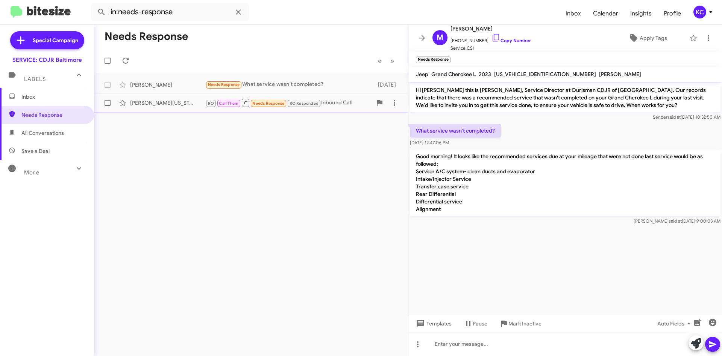
click at [346, 99] on div "RO Call Them Needs Response RO Responded Inbound Call" at bounding box center [288, 102] width 167 height 9
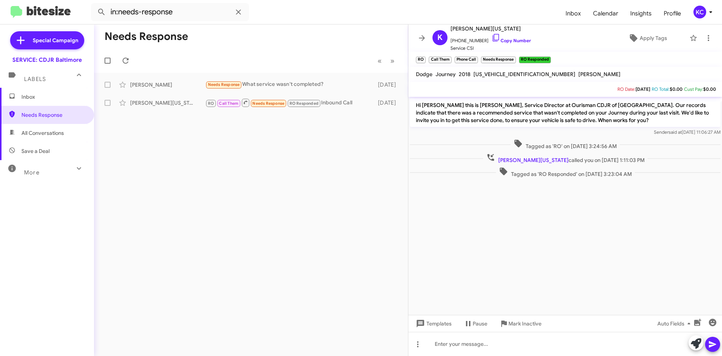
click at [43, 98] on span "Inbox" at bounding box center [53, 97] width 64 height 8
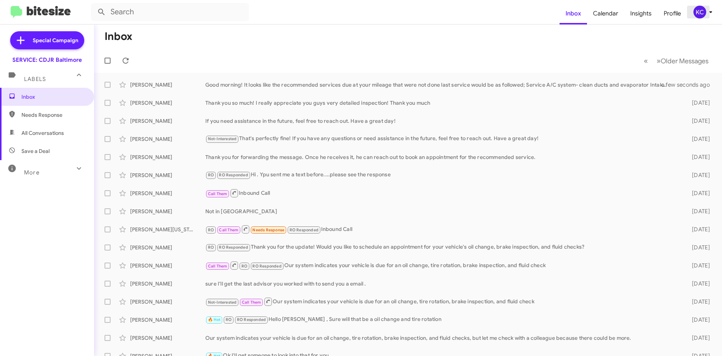
click at [698, 11] on div "KC" at bounding box center [700, 12] width 13 height 13
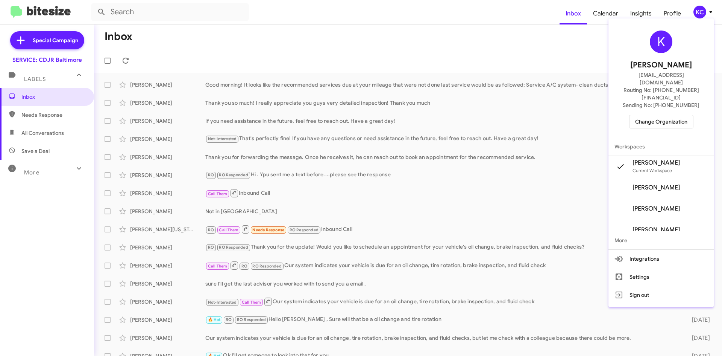
click at [688, 115] on span "Change Organization" at bounding box center [662, 121] width 52 height 13
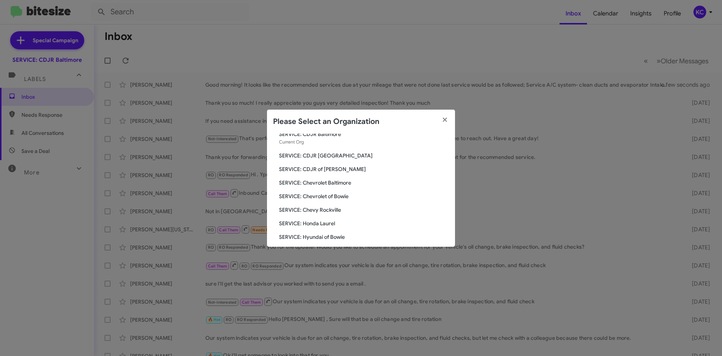
scroll to position [38, 0]
click at [339, 157] on span "SERVICE: CDJR of [PERSON_NAME]" at bounding box center [364, 156] width 170 height 8
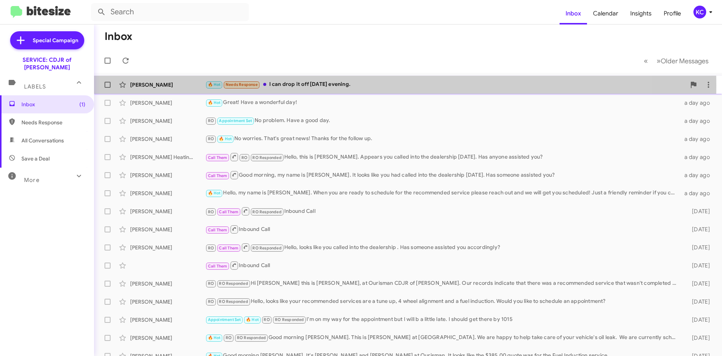
click at [302, 85] on div "🔥 Hot Needs Response I can drop it off [DATE] evening." at bounding box center [445, 84] width 481 height 9
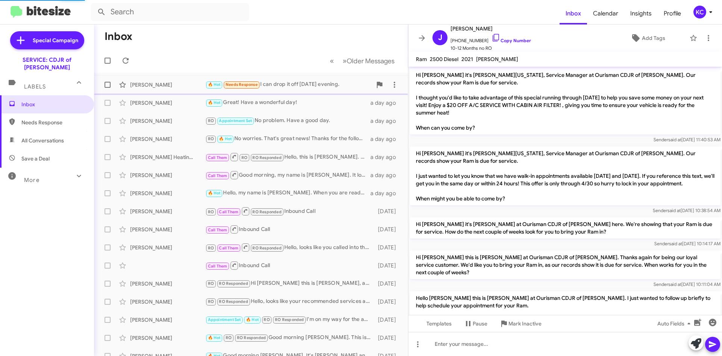
scroll to position [142, 0]
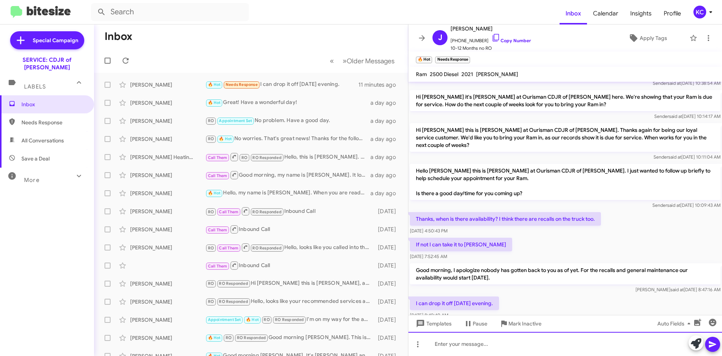
click at [455, 341] on div at bounding box center [566, 344] width 314 height 24
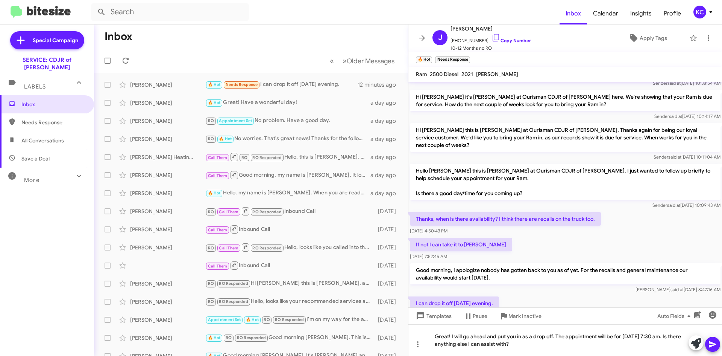
click at [713, 343] on icon at bounding box center [712, 344] width 7 height 6
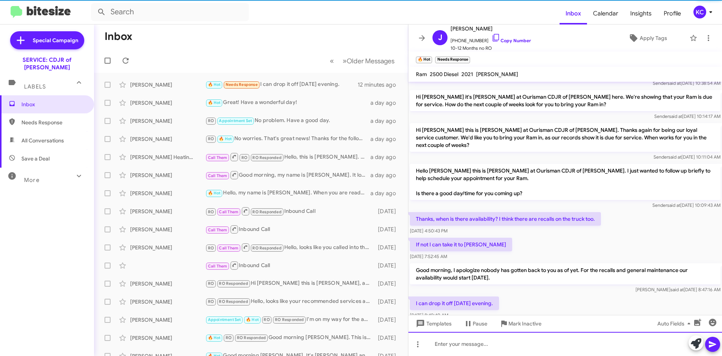
scroll to position [0, 0]
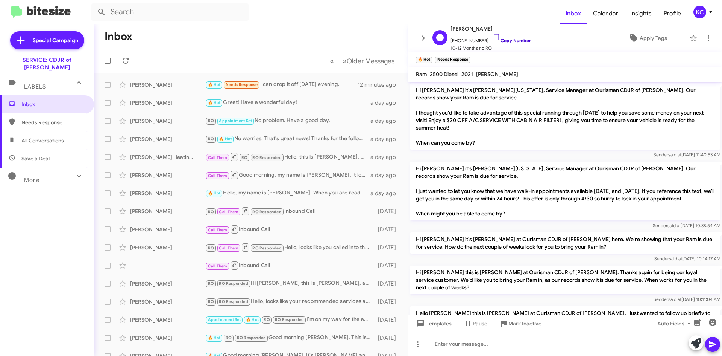
click at [492, 36] on icon at bounding box center [496, 37] width 9 height 9
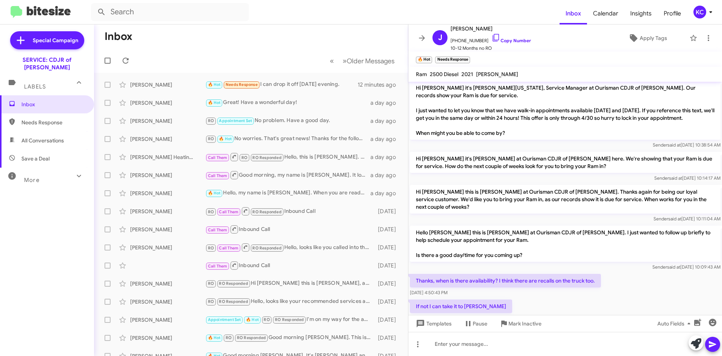
scroll to position [192, 0]
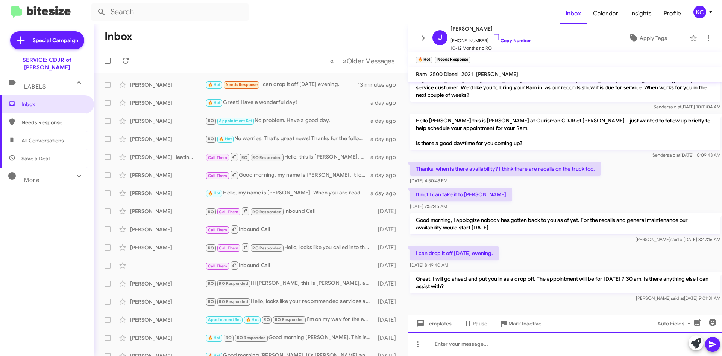
click at [574, 350] on div at bounding box center [566, 344] width 314 height 24
click at [584, 342] on div "I apologize, I just wanted to verify, this is for the" at bounding box center [566, 344] width 314 height 24
click at [559, 347] on div "I apologize, I just wanted to verify, this is for the 21" at bounding box center [566, 344] width 314 height 24
click at [554, 344] on div "I apologize, I just wanted to verify, this is for the 21" at bounding box center [566, 344] width 314 height 24
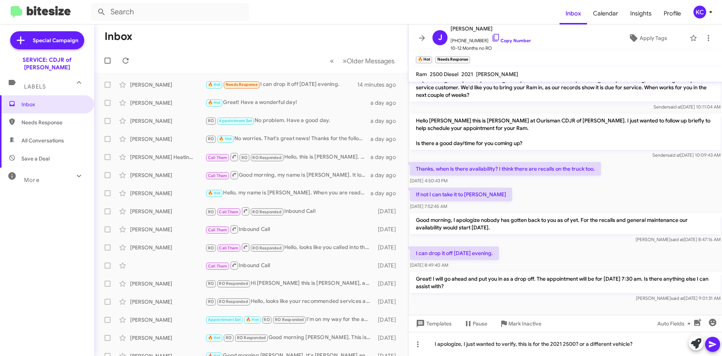
click at [709, 346] on icon at bounding box center [713, 343] width 9 height 9
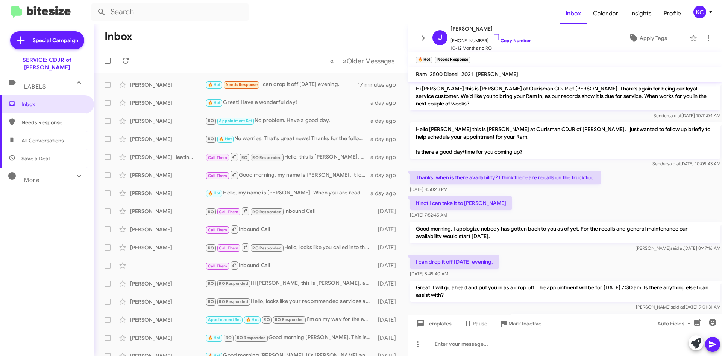
scroll to position [220, 0]
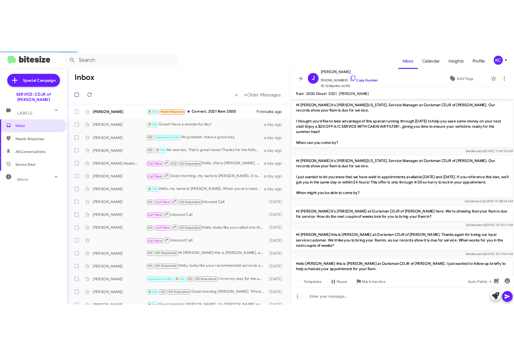
scroll to position [260, 0]
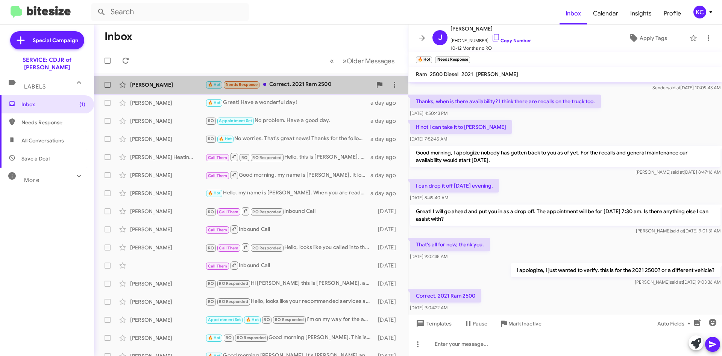
click at [319, 84] on div "🔥 Hot Needs Response Correct, 2021 Ram 2500" at bounding box center [288, 84] width 167 height 9
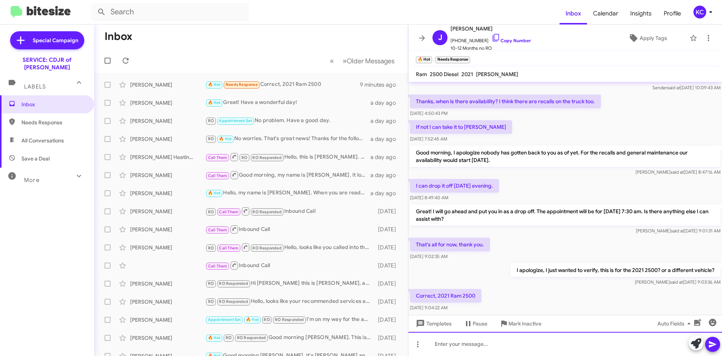
drag, startPoint x: 537, startPoint y: 351, endPoint x: 535, endPoint y: 347, distance: 5.2
click at [537, 351] on div at bounding box center [566, 344] width 314 height 24
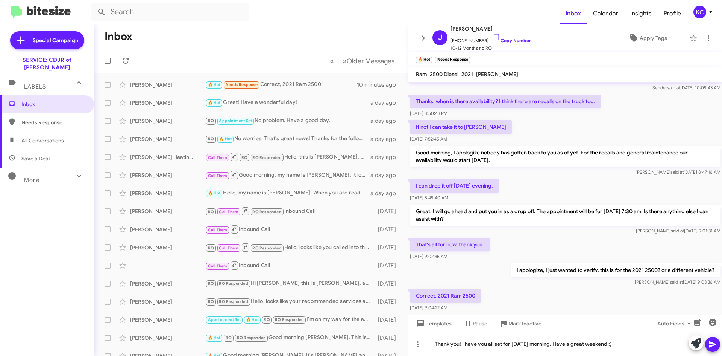
click at [716, 343] on icon at bounding box center [713, 343] width 9 height 9
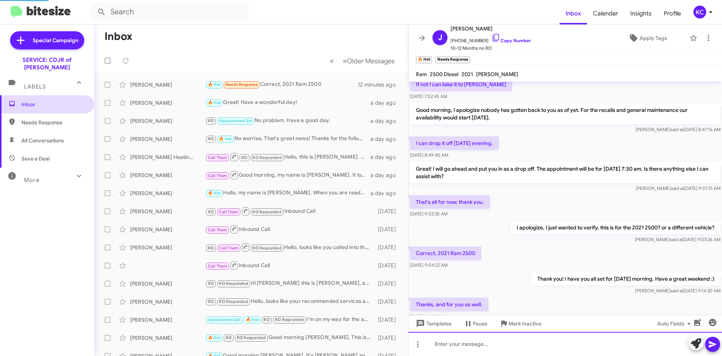
scroll to position [330, 0]
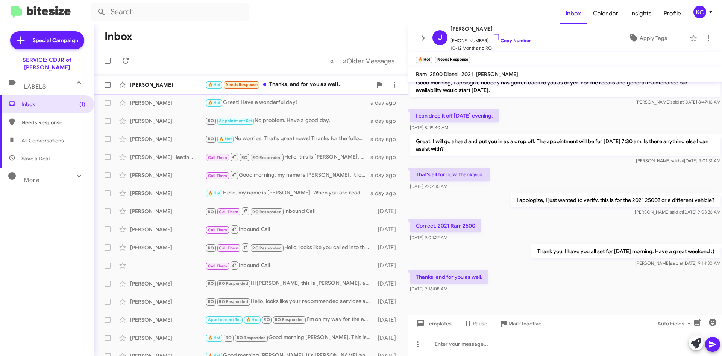
click at [301, 83] on div "🔥 Hot Needs Response Thanks, and for you as well." at bounding box center [288, 84] width 167 height 9
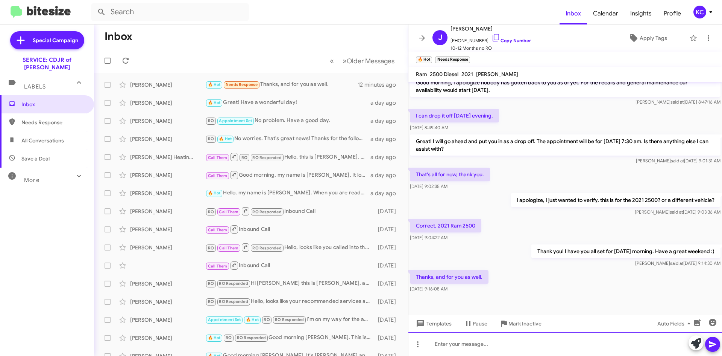
click at [467, 345] on div at bounding box center [566, 344] width 314 height 24
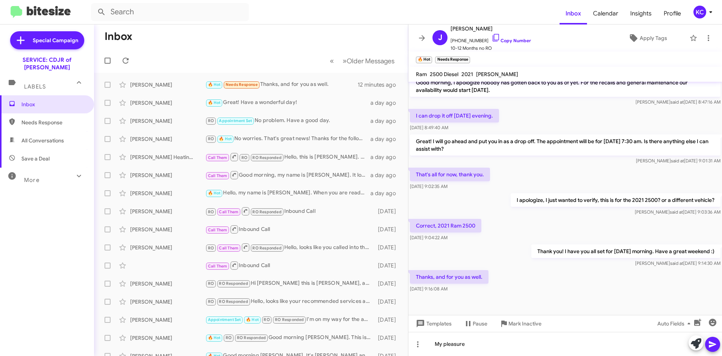
click at [713, 342] on icon at bounding box center [712, 344] width 7 height 6
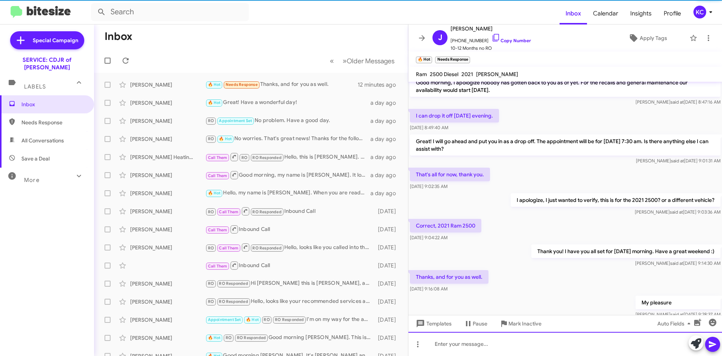
scroll to position [0, 0]
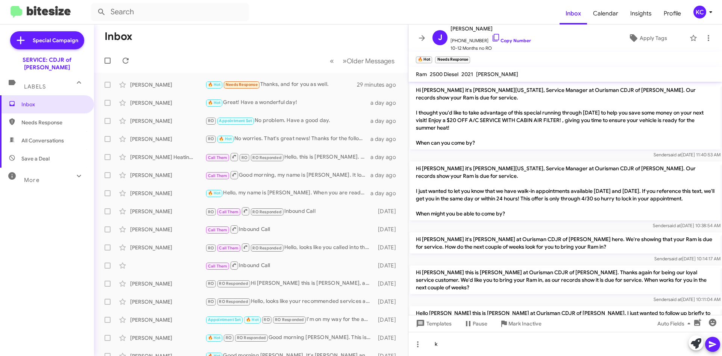
click at [58, 119] on span "Needs Response" at bounding box center [53, 123] width 64 height 8
type input "in:needs-response"
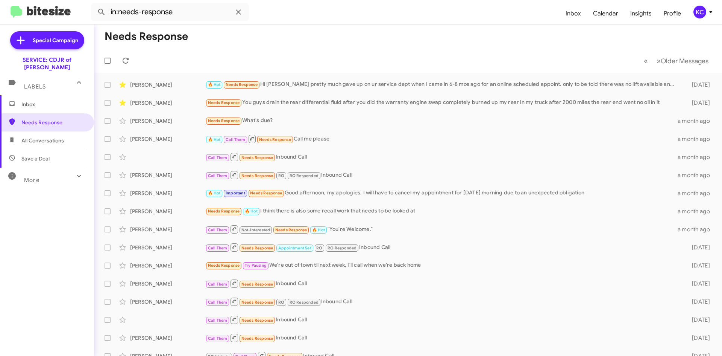
click at [722, 2] on mat-toolbar "in:needs-response Inbox Calendar Insights Profile KC" at bounding box center [361, 12] width 722 height 24
click at [700, 8] on div "KC" at bounding box center [700, 12] width 13 height 13
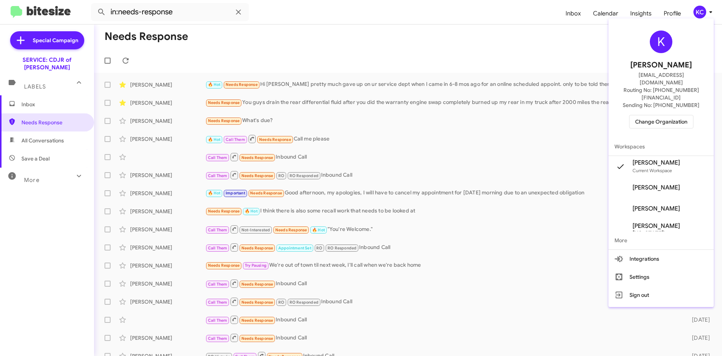
click at [686, 115] on span "Change Organization" at bounding box center [662, 121] width 52 height 13
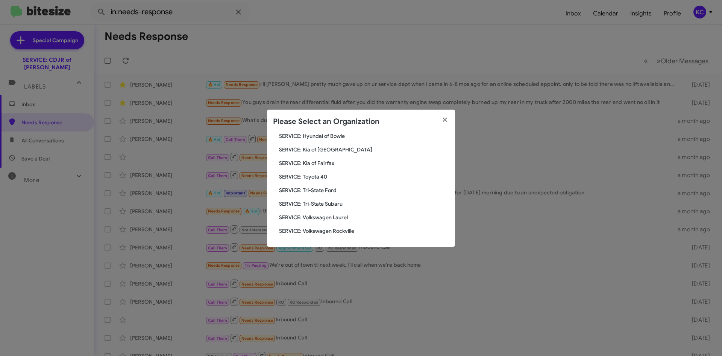
scroll to position [88, 0]
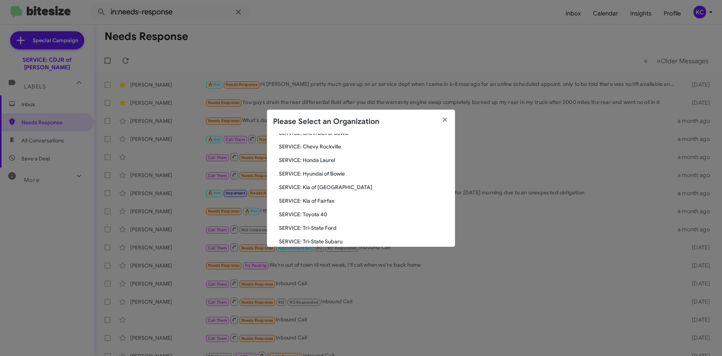
click at [336, 172] on span "SERVICE: Hyundai of Bowie" at bounding box center [364, 174] width 170 height 8
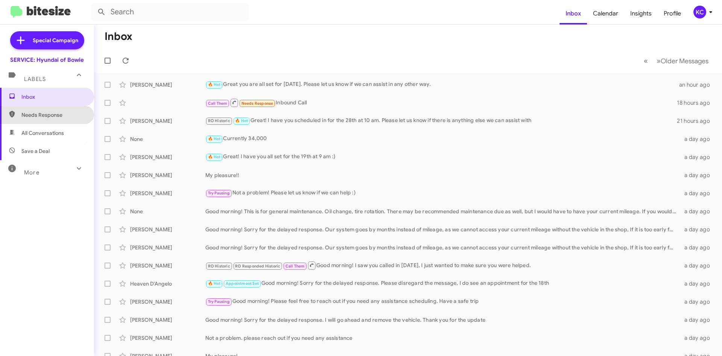
click at [73, 120] on span "Needs Response" at bounding box center [47, 115] width 94 height 18
type input "in:needs-response"
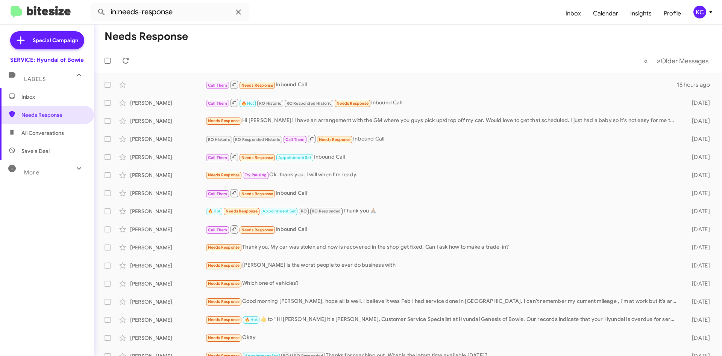
click at [38, 99] on span "Inbox" at bounding box center [53, 97] width 64 height 8
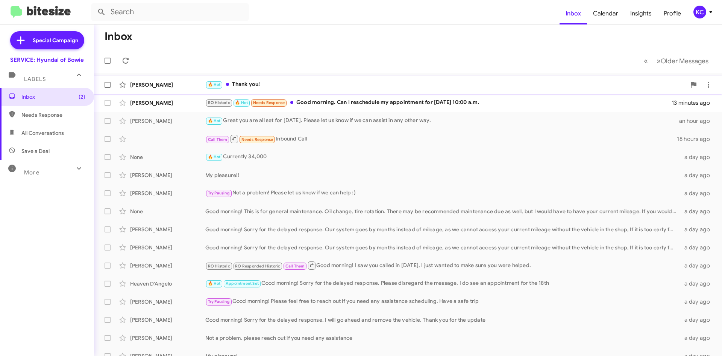
click at [271, 88] on div "🔥 Hot Thank you!" at bounding box center [445, 84] width 481 height 9
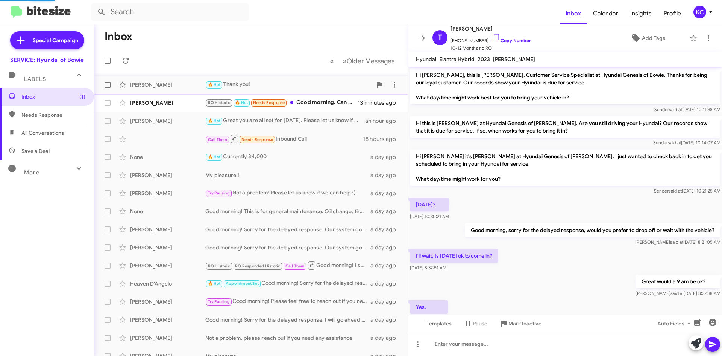
scroll to position [79, 0]
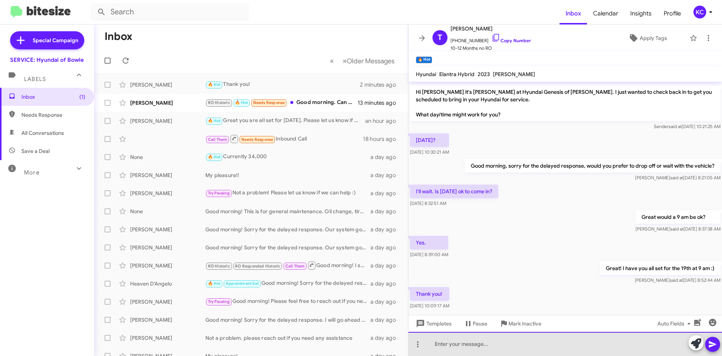
click at [524, 344] on div at bounding box center [566, 344] width 314 height 24
click at [721, 346] on div "My pleasure!" at bounding box center [566, 344] width 314 height 24
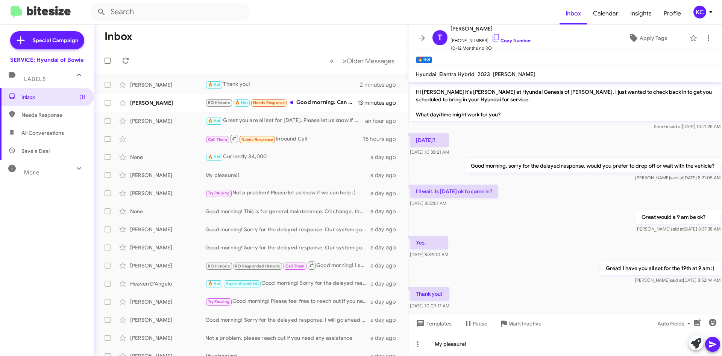
click at [706, 346] on button at bounding box center [713, 343] width 15 height 15
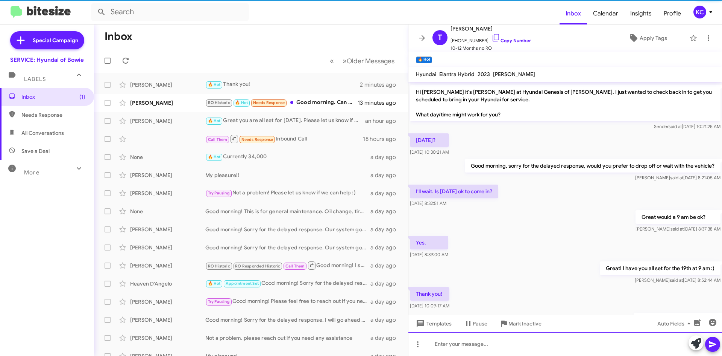
scroll to position [0, 0]
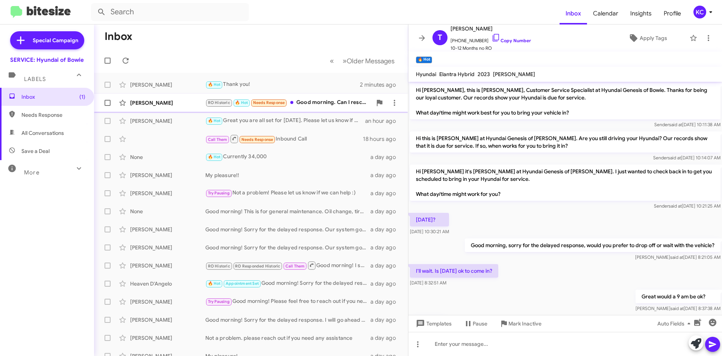
click at [150, 101] on div "[PERSON_NAME]" at bounding box center [167, 103] width 75 height 8
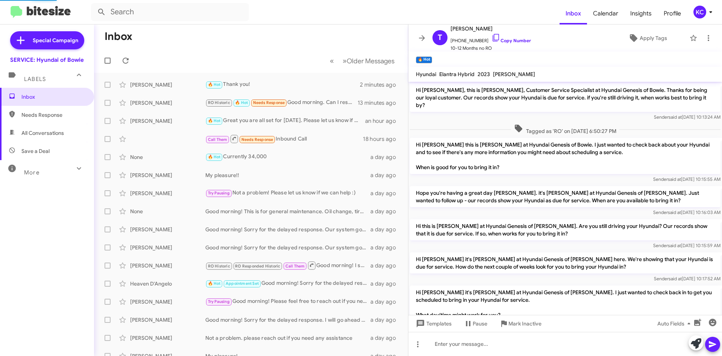
scroll to position [160, 0]
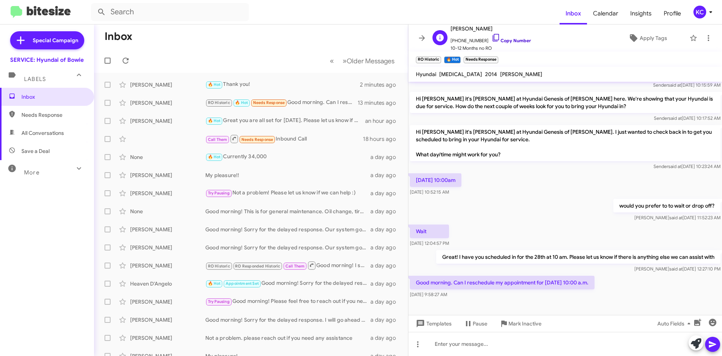
click at [492, 38] on icon at bounding box center [496, 37] width 9 height 9
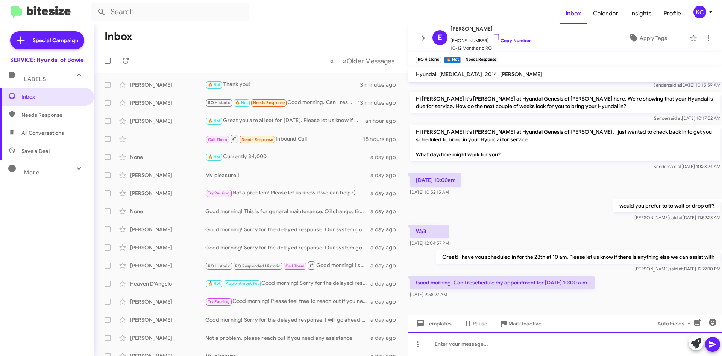
click at [503, 341] on div at bounding box center [566, 344] width 314 height 24
click at [499, 347] on div "Not a probem!! I went agead and rescheduled you to the 21st at 10am" at bounding box center [566, 344] width 314 height 24
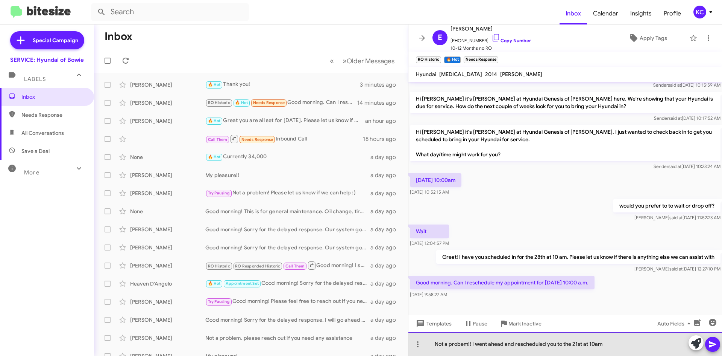
click at [461, 345] on div "Not a probem!! I went ahead and rescheduled you to the 21st at 10am" at bounding box center [566, 344] width 314 height 24
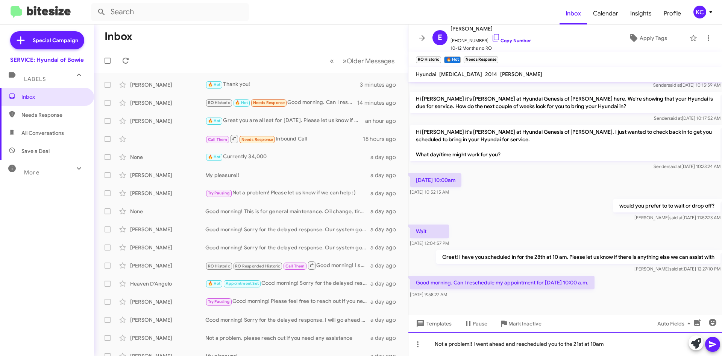
click at [621, 342] on div "Not a problem!! I went ahead and rescheduled you to the 21st at 10am" at bounding box center [566, 344] width 314 height 24
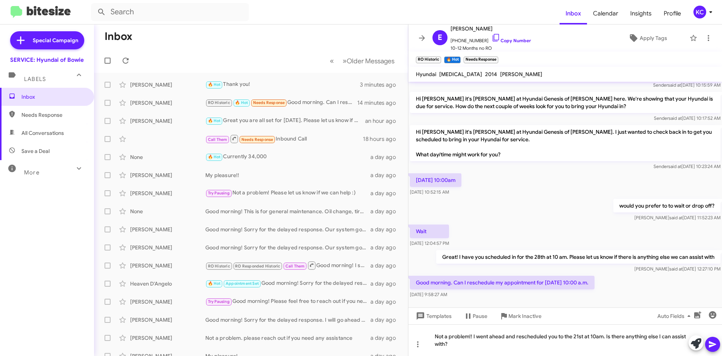
click at [716, 342] on icon at bounding box center [713, 343] width 9 height 9
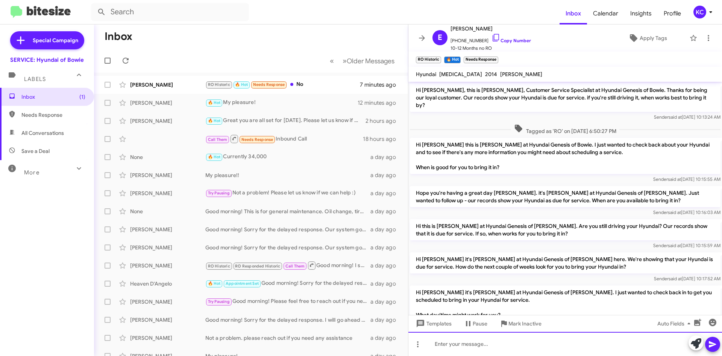
scroll to position [215, 0]
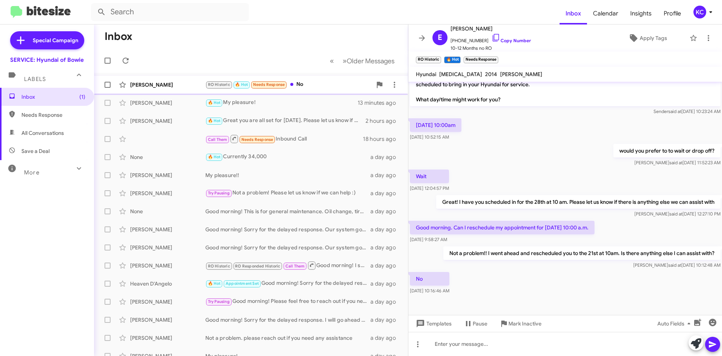
click at [346, 84] on div "RO Historic 🔥 Hot Needs Response No" at bounding box center [288, 84] width 167 height 9
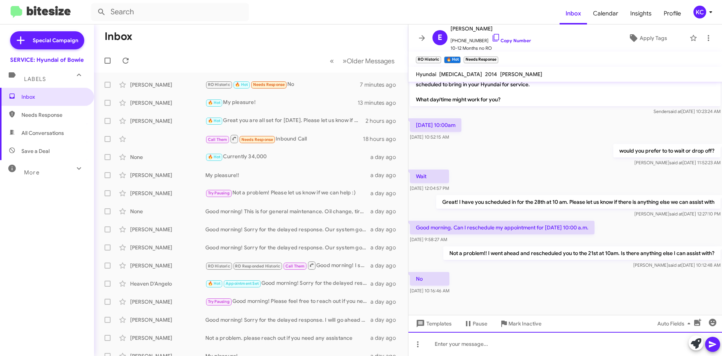
click at [571, 345] on div at bounding box center [566, 344] width 314 height 24
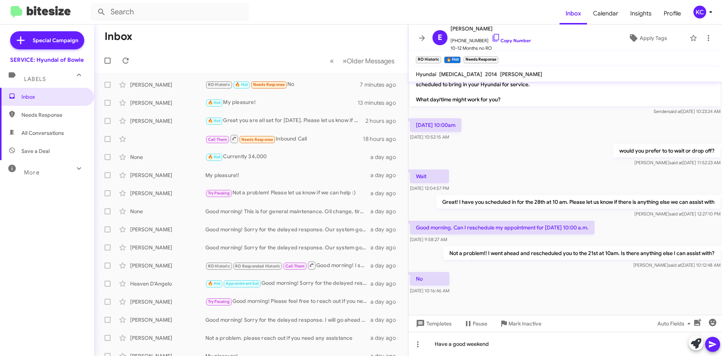
click at [711, 348] on icon at bounding box center [713, 343] width 9 height 9
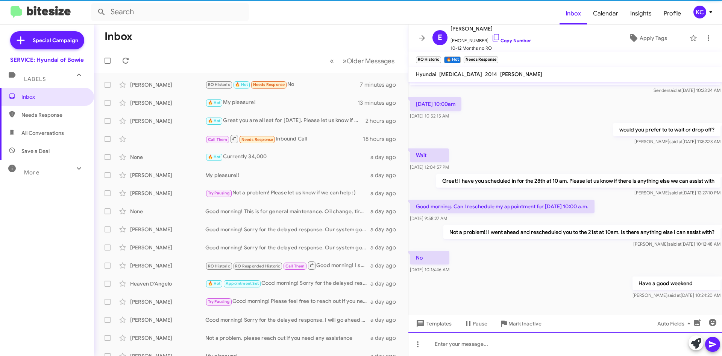
scroll to position [243, 0]
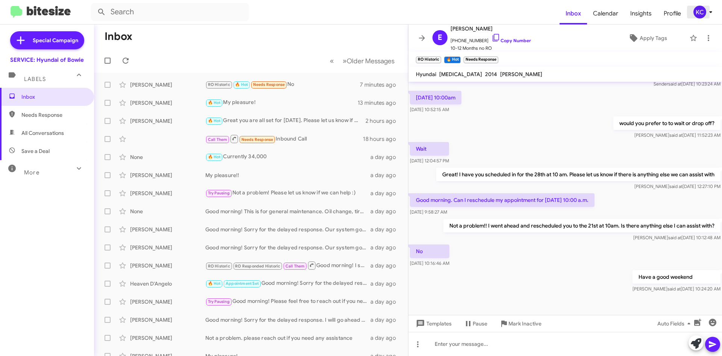
click at [696, 11] on div "KC" at bounding box center [700, 12] width 13 height 13
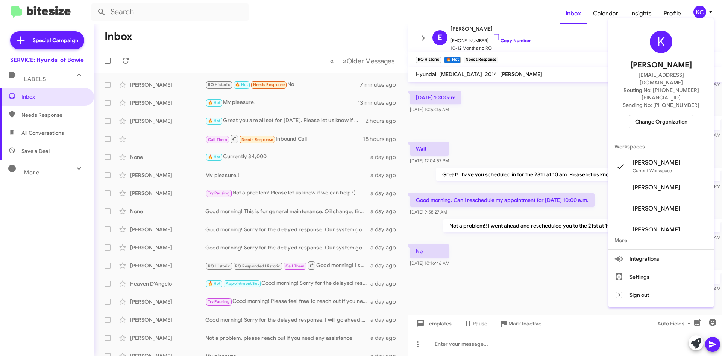
click at [668, 115] on span "Change Organization" at bounding box center [662, 121] width 52 height 13
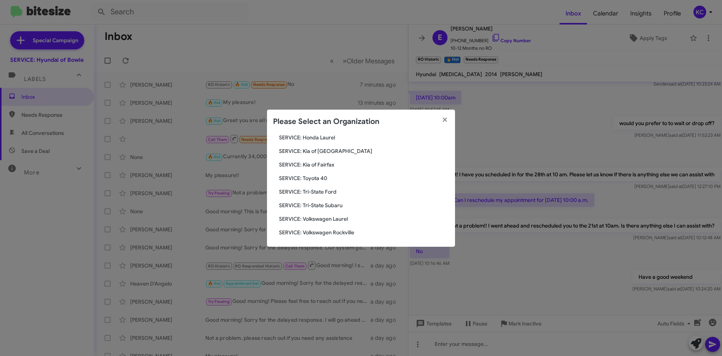
scroll to position [125, 0]
click at [328, 176] on span "SERVICE: Toyota 40" at bounding box center [364, 177] width 170 height 8
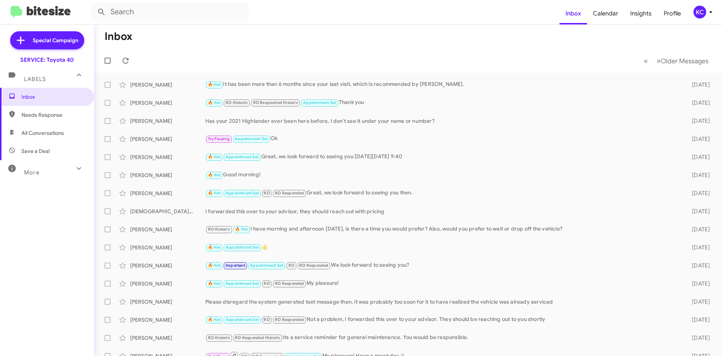
click at [52, 109] on span "Needs Response" at bounding box center [47, 115] width 94 height 18
type input "in:needs-response"
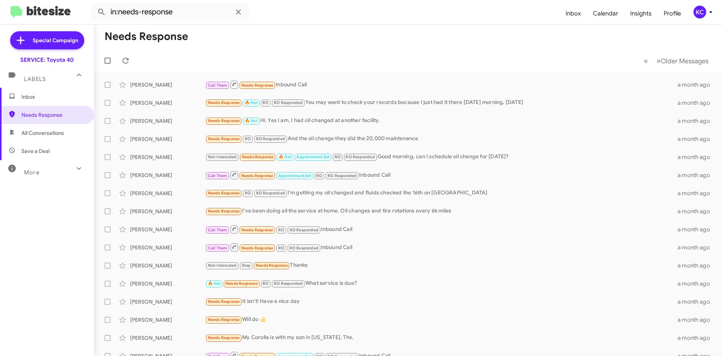
click at [698, 12] on div "KC" at bounding box center [700, 12] width 13 height 13
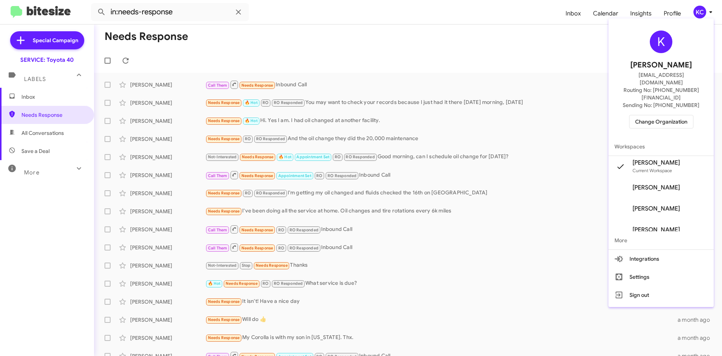
click at [668, 115] on span "Change Organization" at bounding box center [662, 121] width 52 height 13
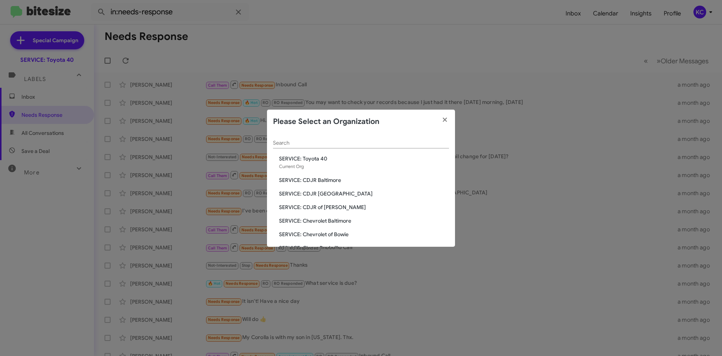
click at [332, 207] on span "SERVICE: CDJR of [PERSON_NAME]" at bounding box center [364, 207] width 170 height 8
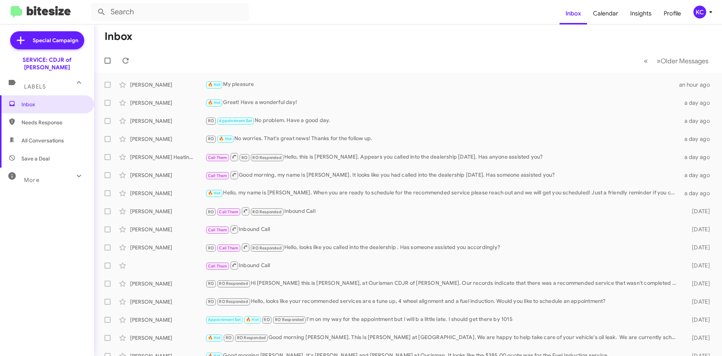
click at [62, 119] on span "Needs Response" at bounding box center [53, 123] width 64 height 8
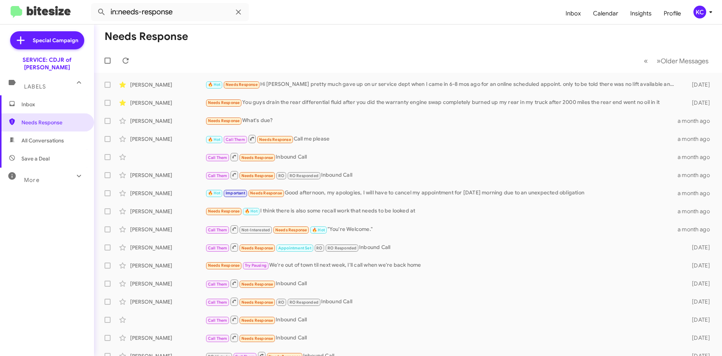
click at [61, 137] on span "All Conversations" at bounding box center [42, 141] width 43 height 8
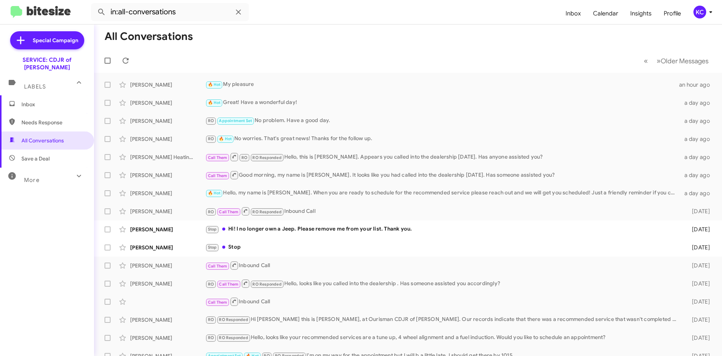
click at [56, 119] on span "Needs Response" at bounding box center [53, 123] width 64 height 8
type input "in:needs-response"
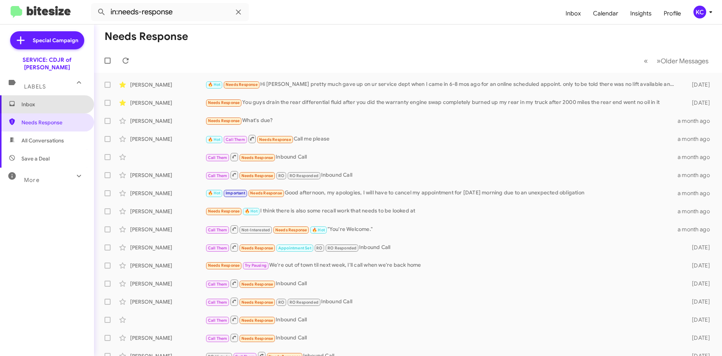
click at [56, 100] on span "Inbox" at bounding box center [53, 104] width 64 height 8
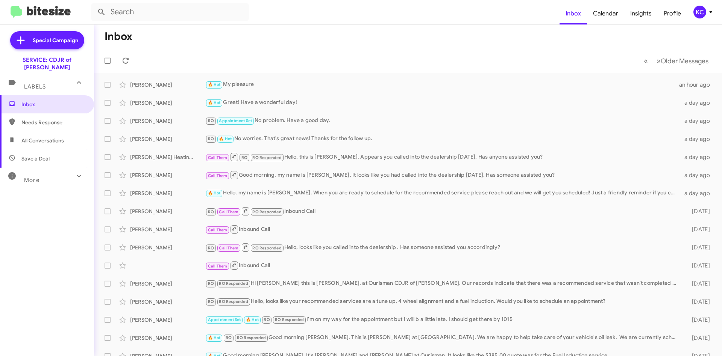
click at [698, 12] on div "KC" at bounding box center [700, 12] width 13 height 13
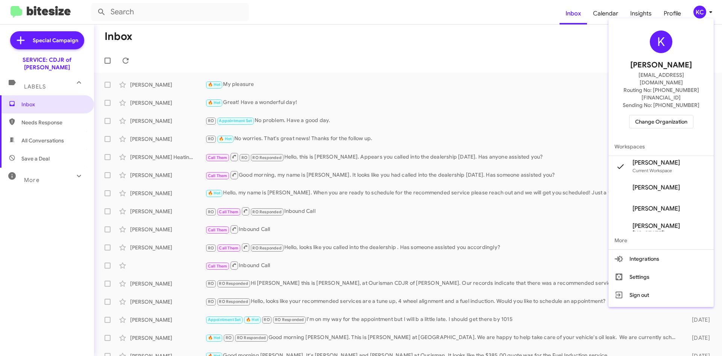
click at [679, 115] on span "Change Organization" at bounding box center [662, 121] width 52 height 13
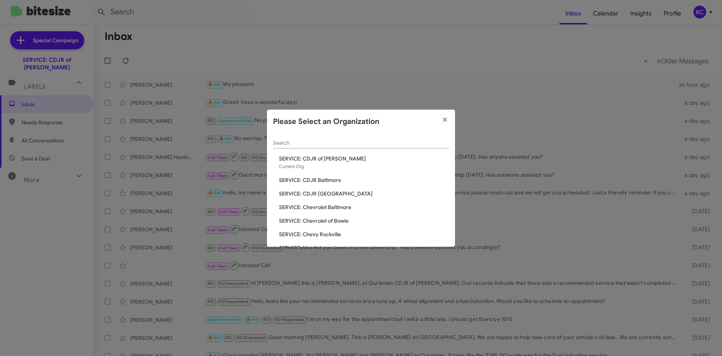
click at [319, 179] on span "SERVICE: CDJR Baltimore" at bounding box center [364, 180] width 170 height 8
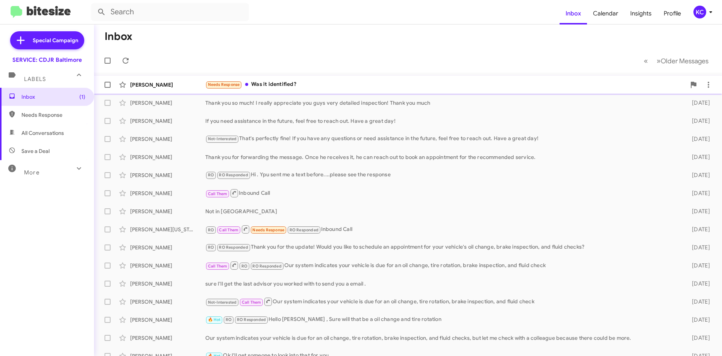
click at [310, 88] on div "Needs Response Was it identified?" at bounding box center [445, 84] width 481 height 9
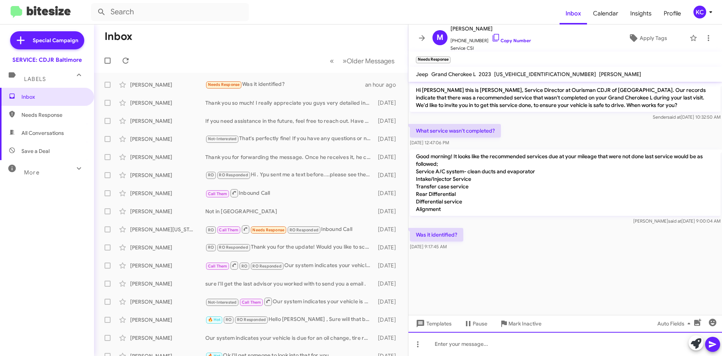
click at [493, 345] on div at bounding box center [566, 344] width 314 height 24
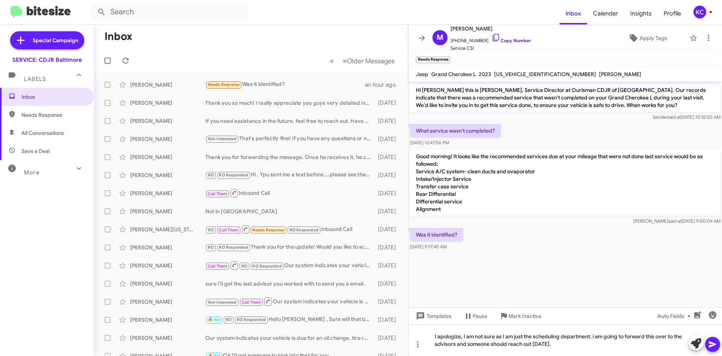
click at [518, 74] on span "[US_VEHICLE_IDENTIFICATION_NUMBER]" at bounding box center [545, 74] width 102 height 7
copy span "[US_VEHICLE_IDENTIFICATION_NUMBER]"
click at [714, 347] on icon at bounding box center [713, 343] width 9 height 9
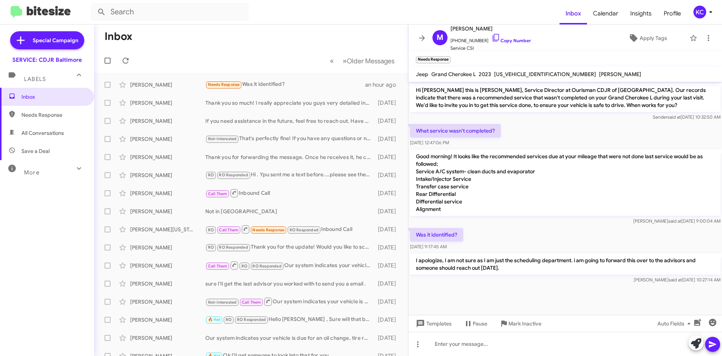
click at [501, 72] on span "[US_VEHICLE_IDENTIFICATION_NUMBER]" at bounding box center [545, 74] width 102 height 7
click at [492, 35] on icon at bounding box center [496, 37] width 9 height 9
click at [65, 118] on span "Needs Response" at bounding box center [53, 115] width 64 height 8
type input "in:needs-response"
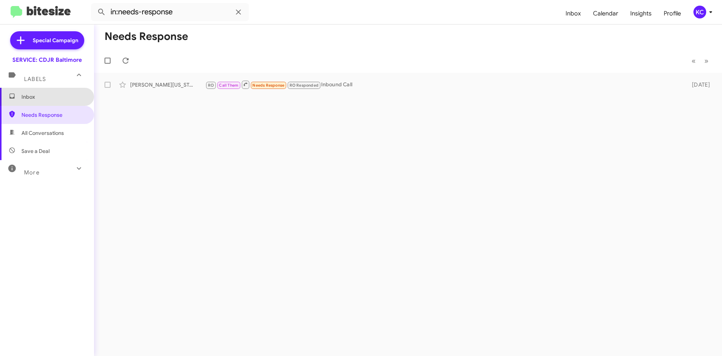
click at [50, 97] on span "Inbox" at bounding box center [53, 97] width 64 height 8
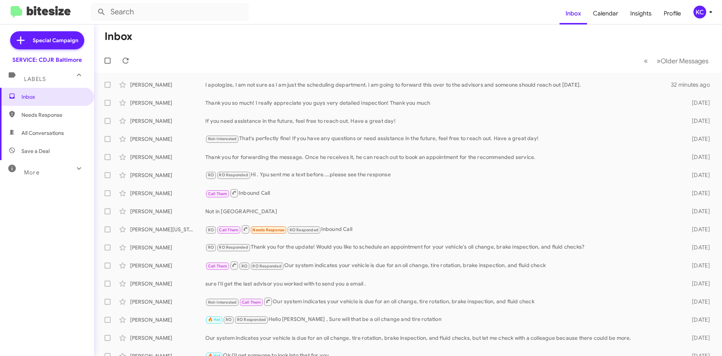
click at [53, 113] on span "Needs Response" at bounding box center [53, 115] width 64 height 8
type input "in:needs-response"
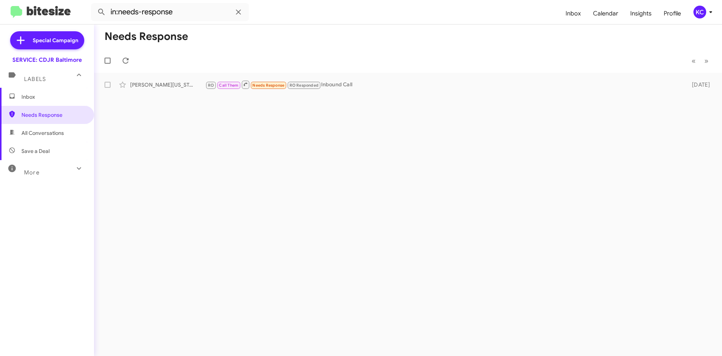
click at [49, 100] on span "Inbox" at bounding box center [53, 97] width 64 height 8
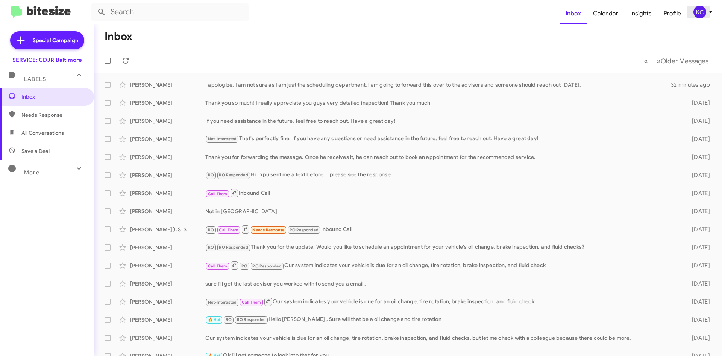
click at [698, 14] on div "KC" at bounding box center [700, 12] width 13 height 13
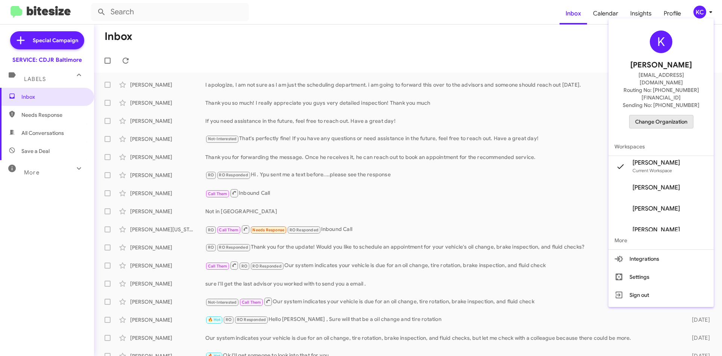
click at [683, 115] on span "Change Organization" at bounding box center [662, 121] width 52 height 13
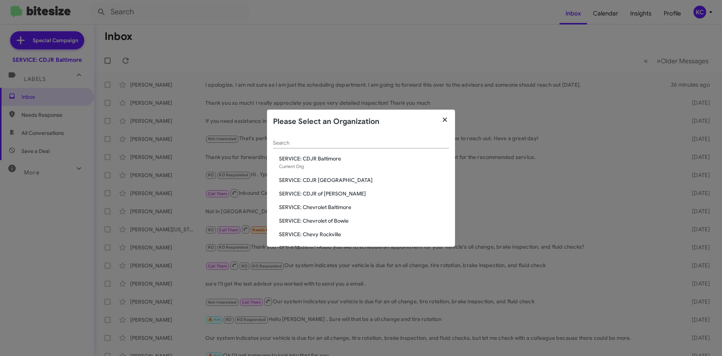
click at [443, 116] on icon "button" at bounding box center [445, 119] width 9 height 7
